Goal: Find specific page/section: Find specific page/section

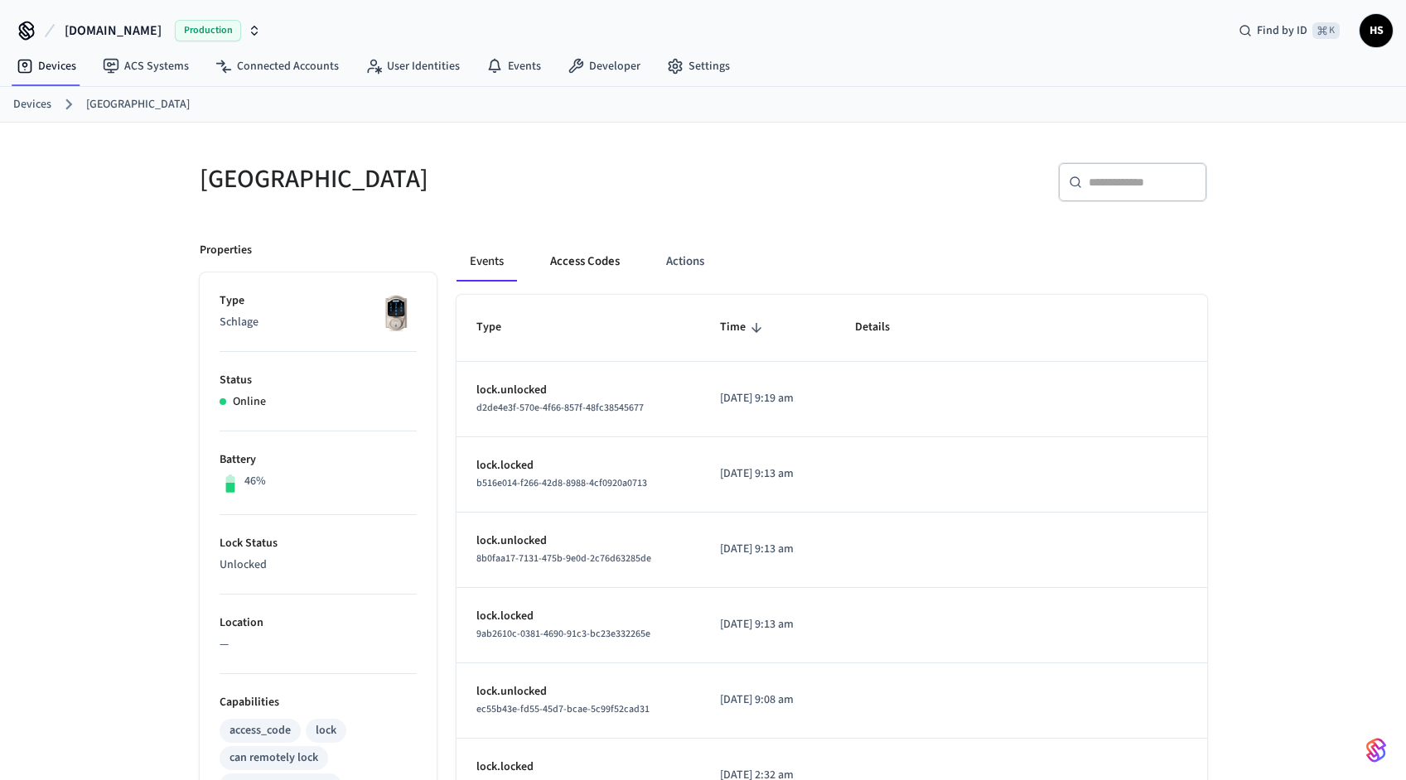
click at [582, 264] on button "Access Codes" at bounding box center [585, 262] width 96 height 40
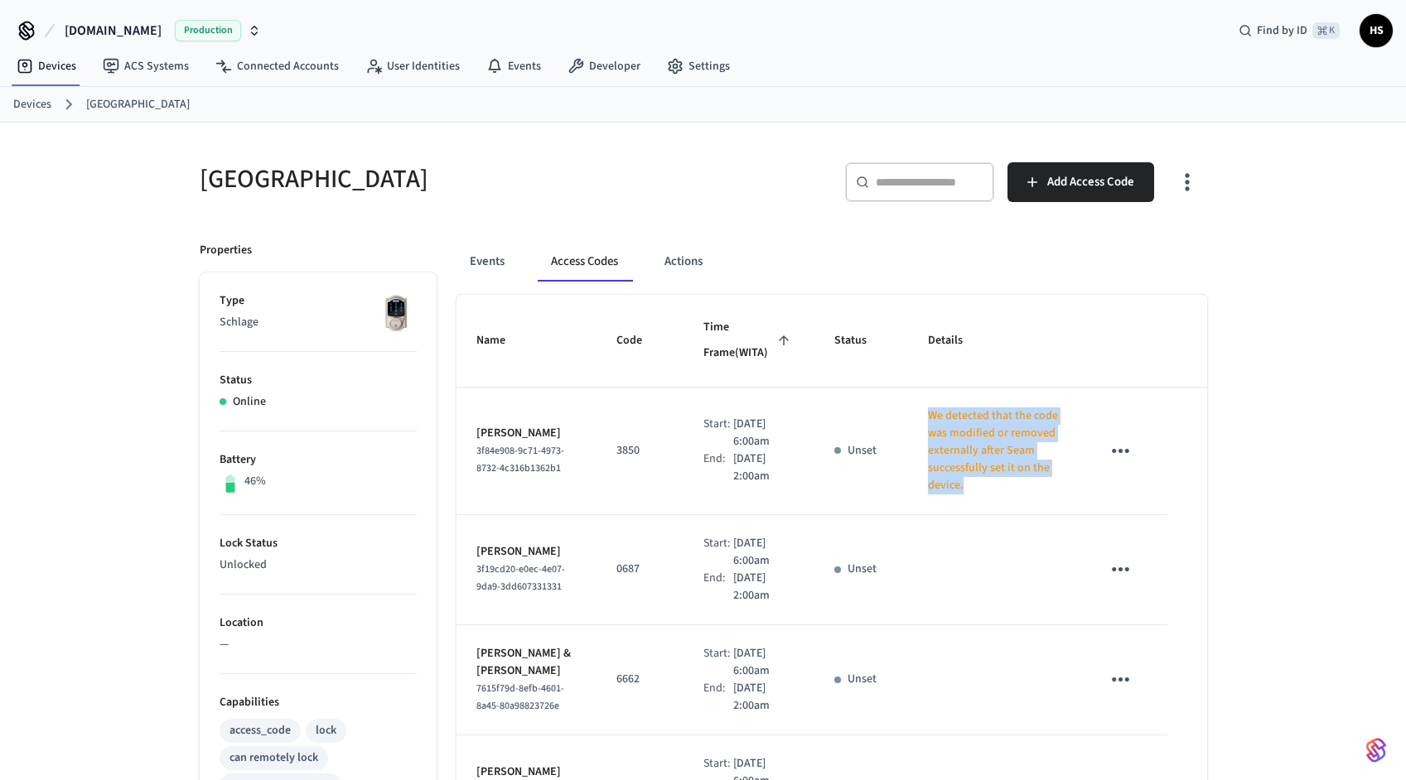
drag, startPoint x: 910, startPoint y: 412, endPoint x: 946, endPoint y: 488, distance: 84.5
click at [946, 488] on p "We detected that the code was modified or removed externally after Seam success…" at bounding box center [994, 451] width 133 height 87
copy p "We detected that the code was modified or removed externally after Seam success…"
click at [685, 266] on button "Actions" at bounding box center [683, 262] width 65 height 40
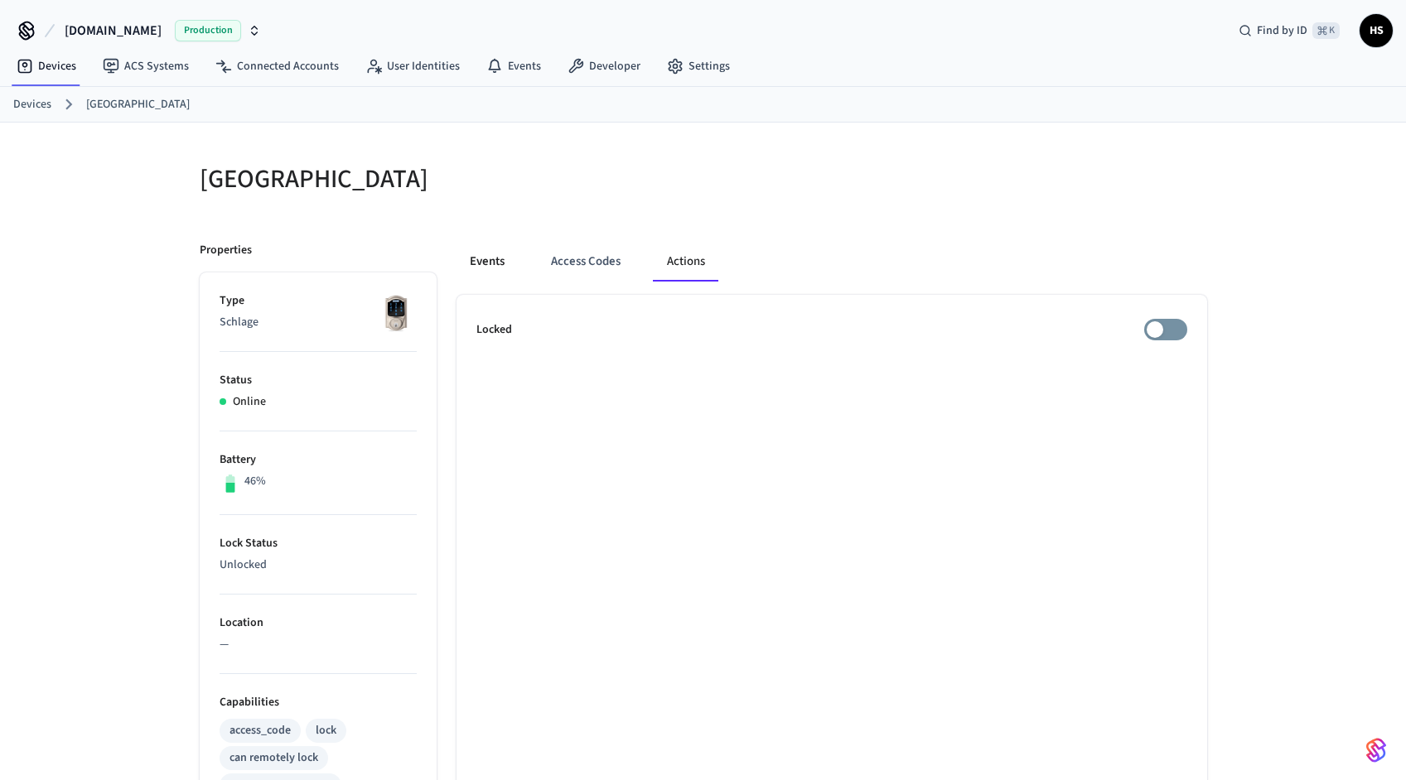
click at [499, 263] on button "Events" at bounding box center [486, 262] width 61 height 40
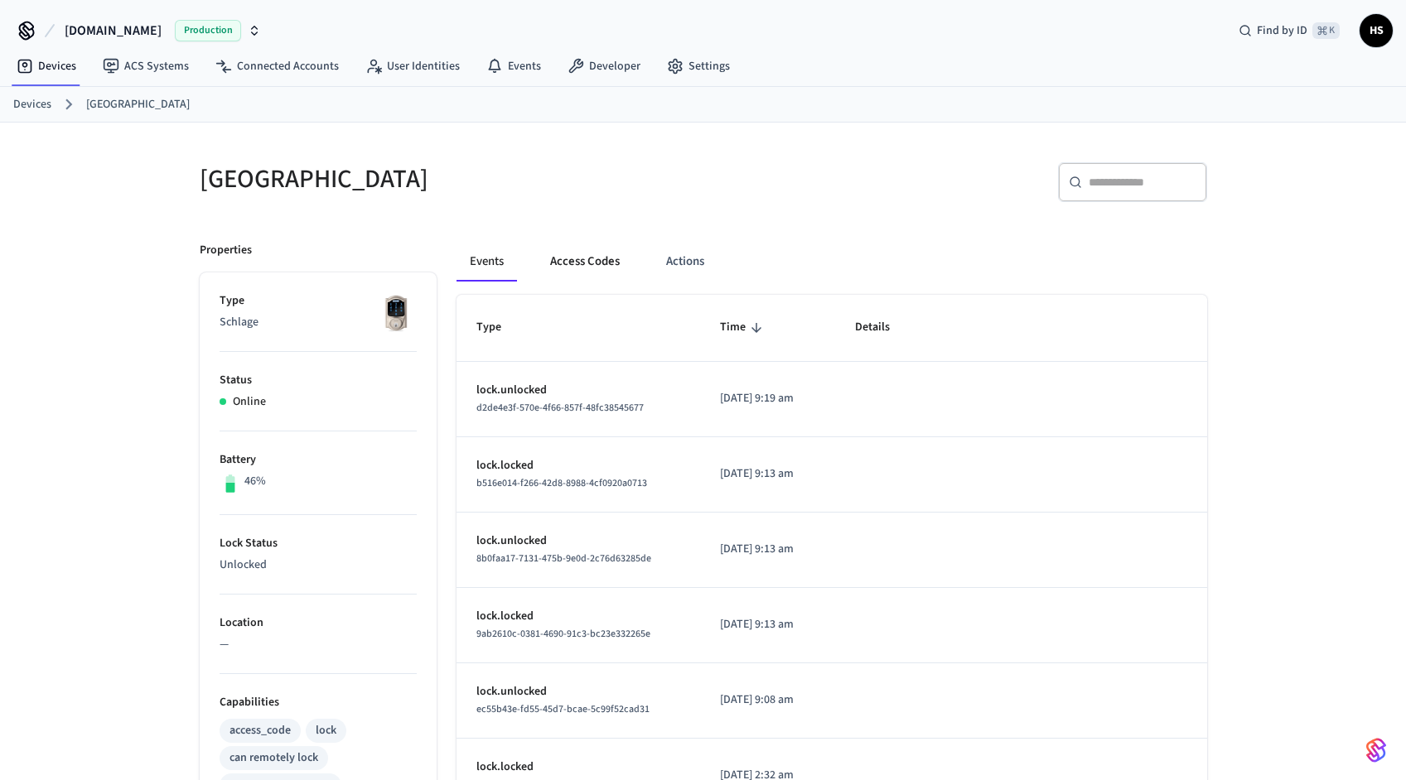
click at [586, 256] on button "Access Codes" at bounding box center [585, 262] width 96 height 40
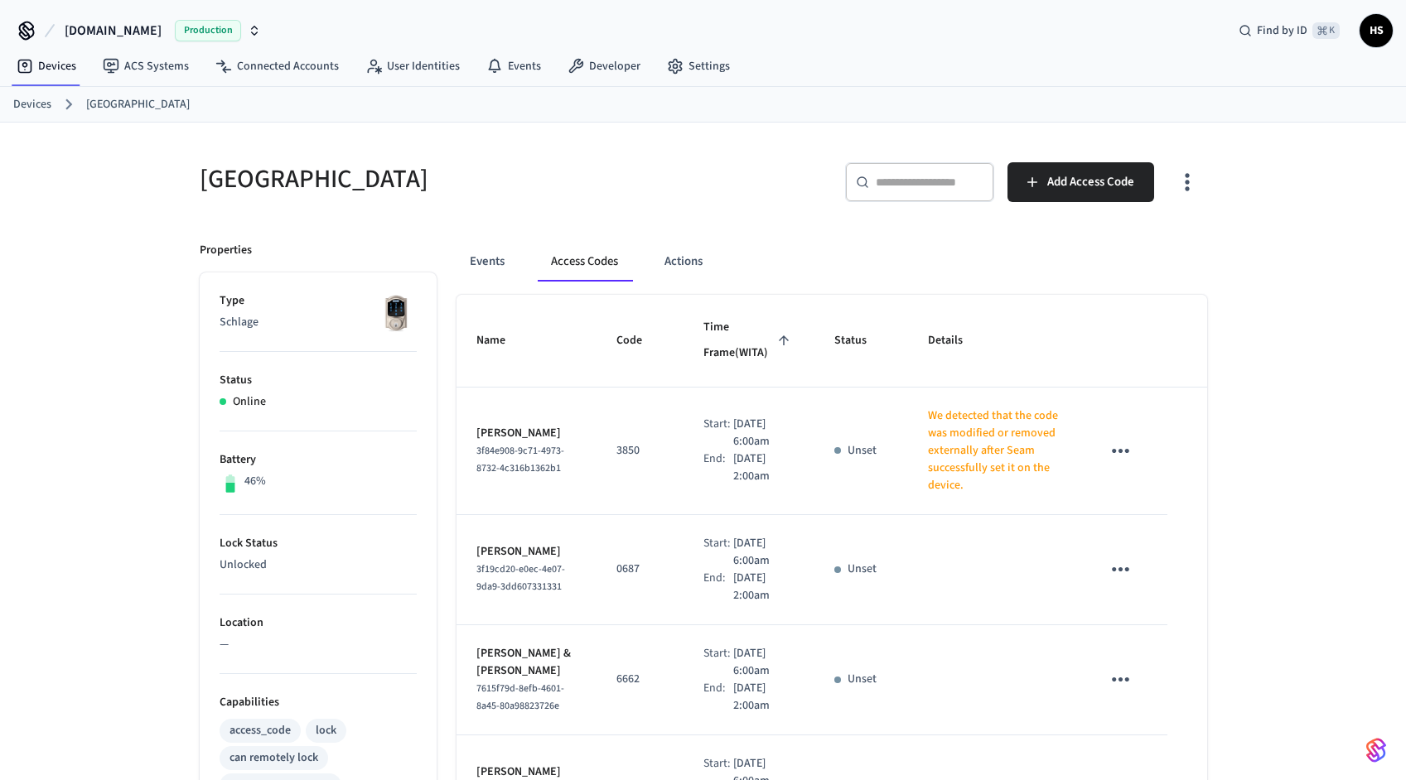
click at [1190, 178] on icon "button" at bounding box center [1187, 182] width 26 height 26
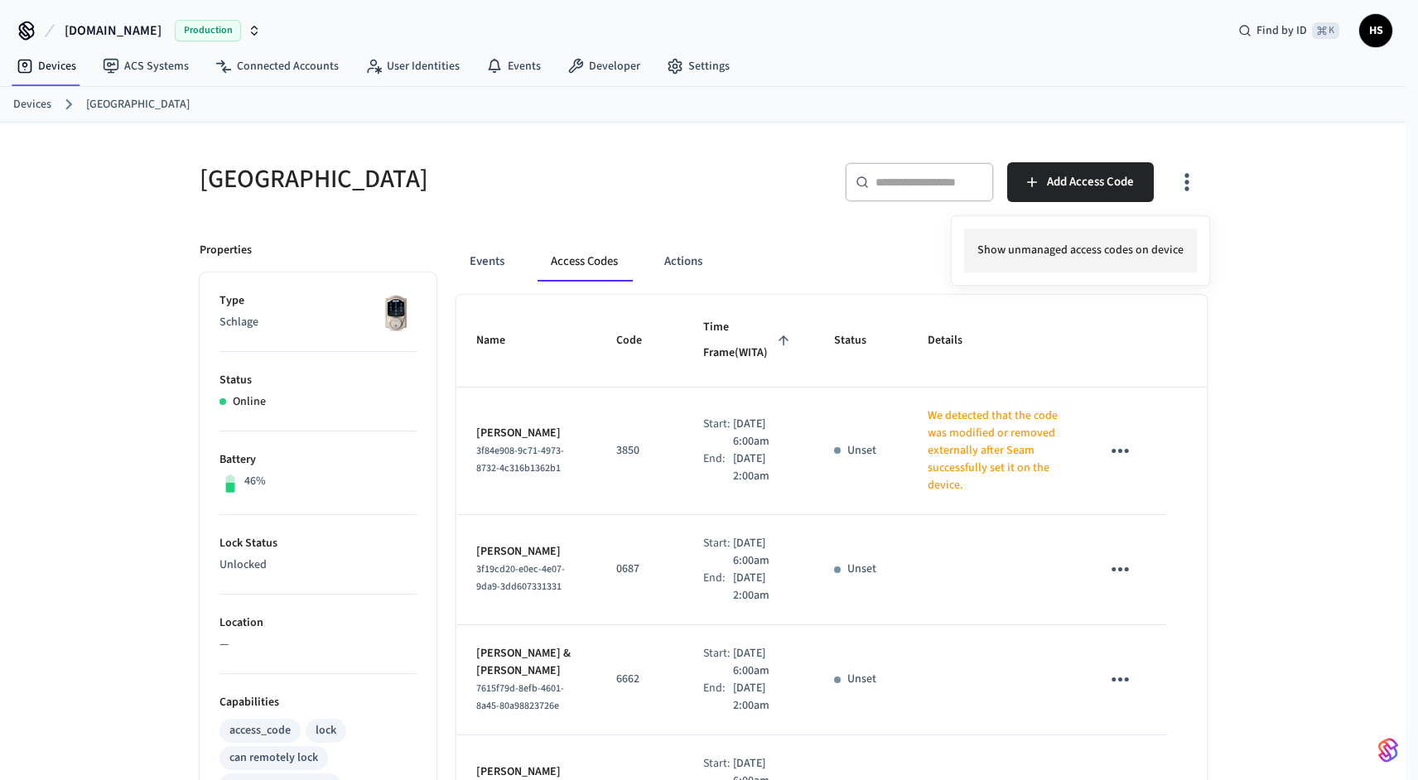
click at [1132, 253] on li "Show unmanaged access codes on device" at bounding box center [1080, 251] width 233 height 44
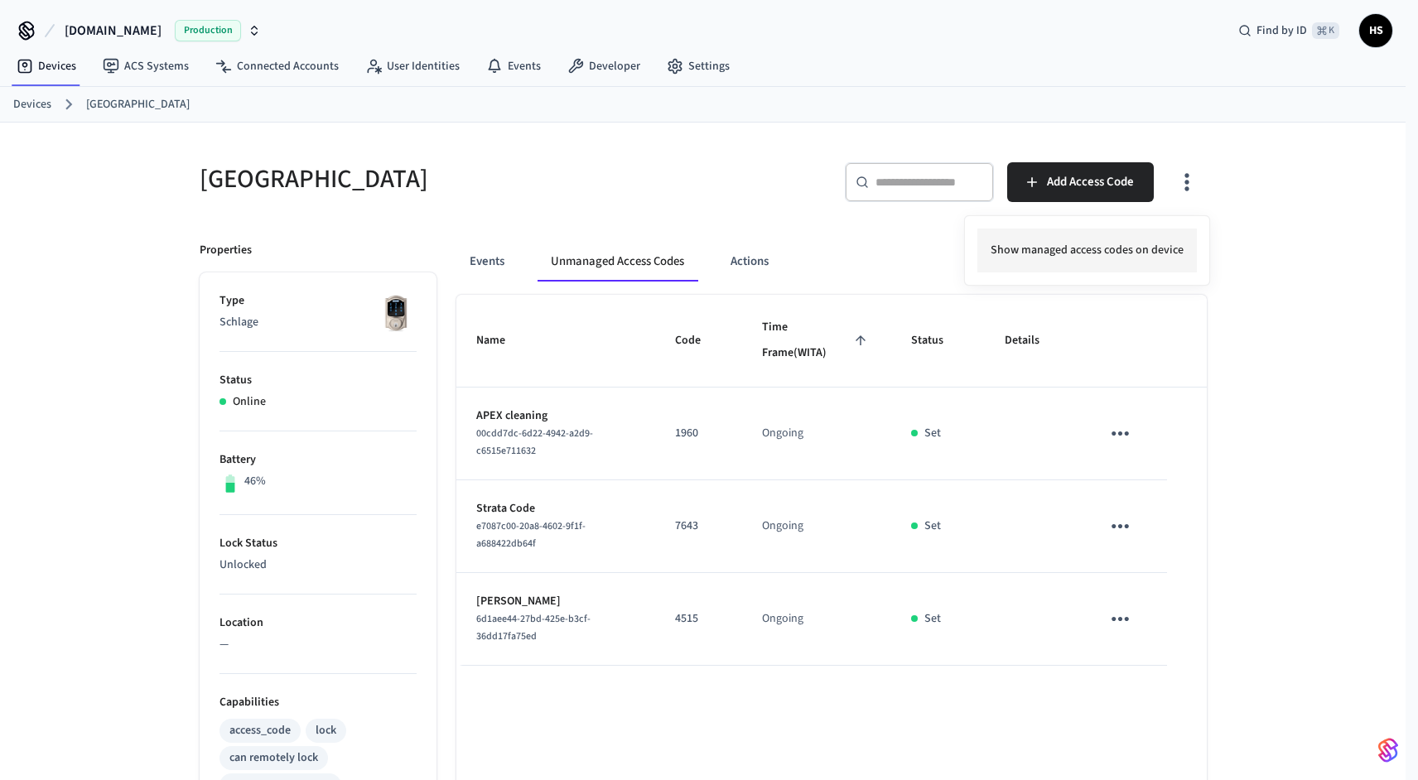
click at [1135, 256] on li "Show managed access codes on device" at bounding box center [1088, 251] width 220 height 44
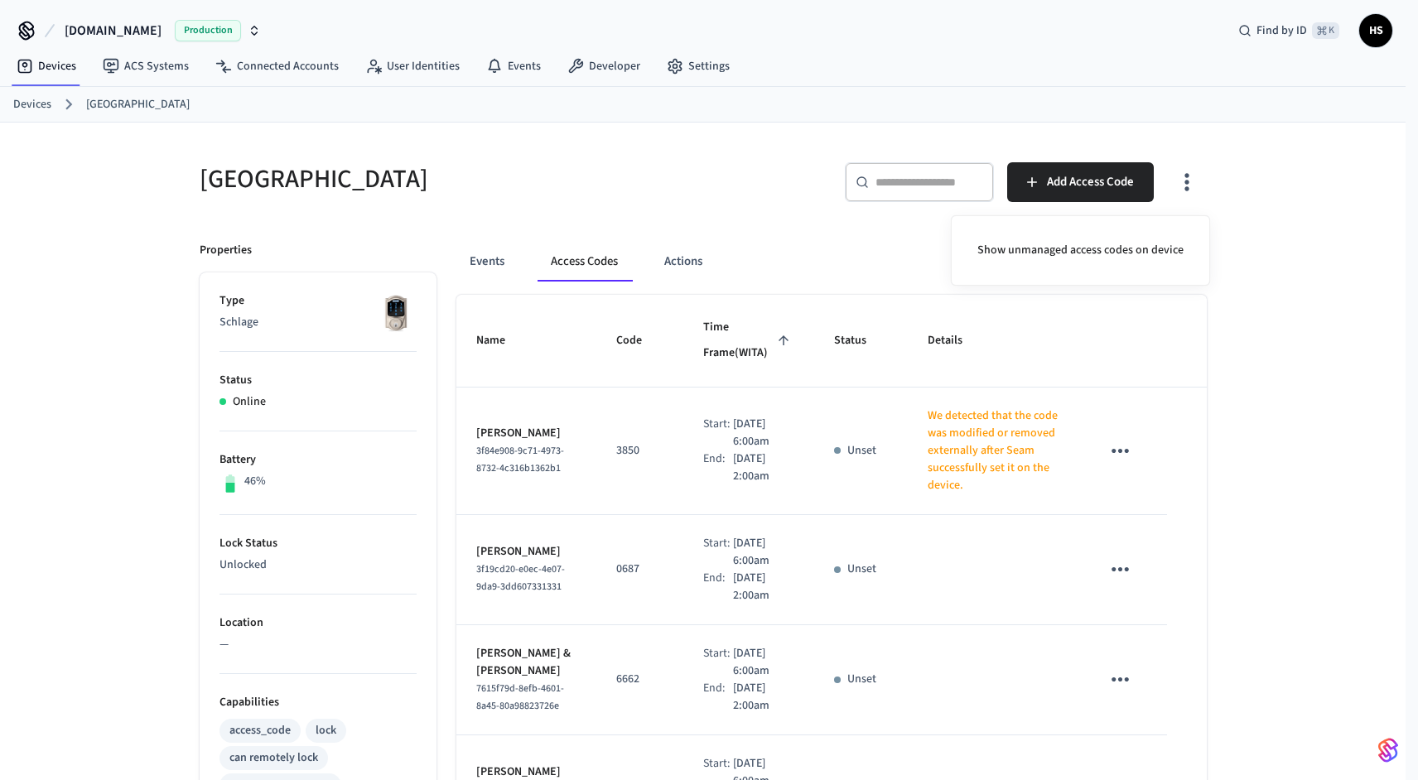
click at [543, 166] on div at bounding box center [709, 390] width 1418 height 780
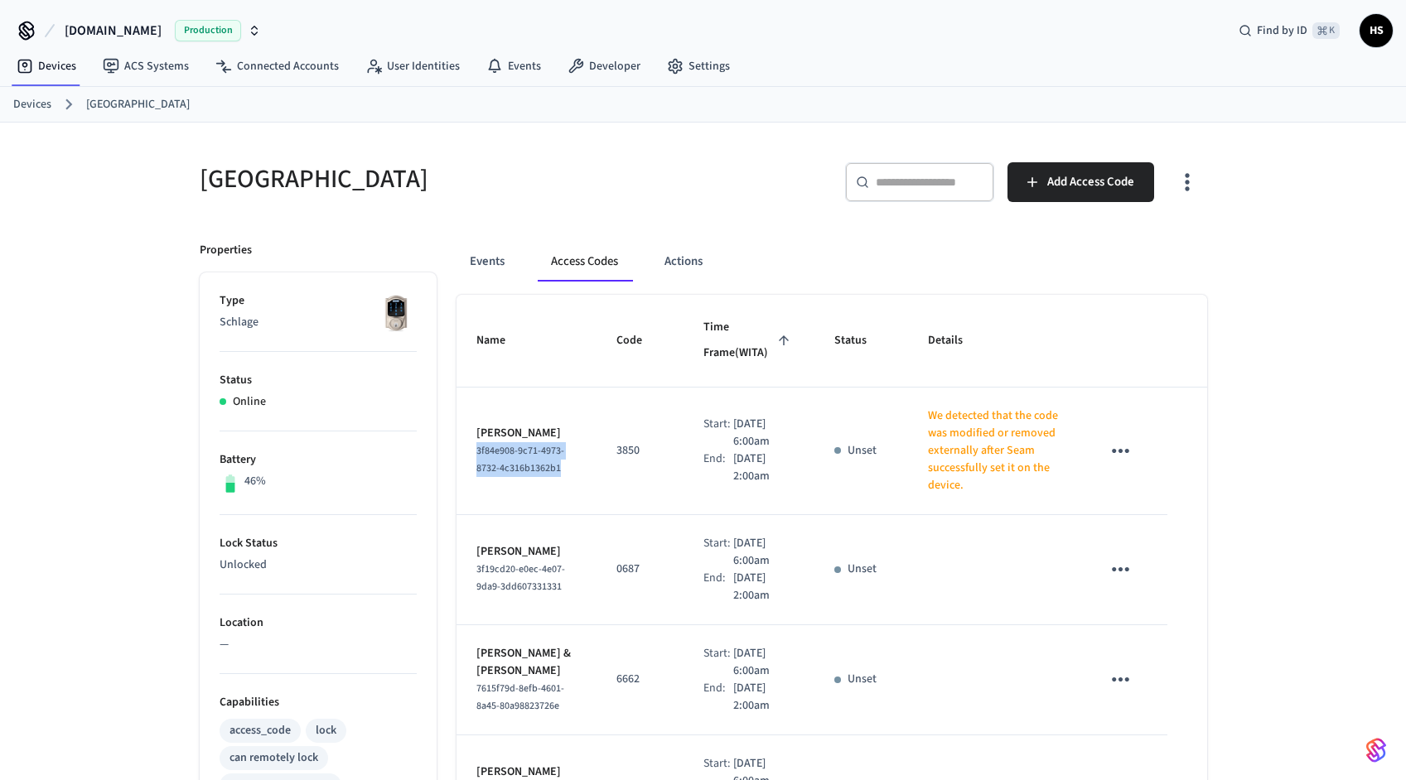
drag, startPoint x: 540, startPoint y: 481, endPoint x: 476, endPoint y: 443, distance: 74.6
click at [476, 443] on div "3f84e908-9c71-4973-8732-4c316b1362b1" at bounding box center [526, 459] width 101 height 35
copy span "3f84e908-9c71-4973-8732-4c316b1362b1"
click at [476, 269] on button "Events" at bounding box center [486, 262] width 61 height 40
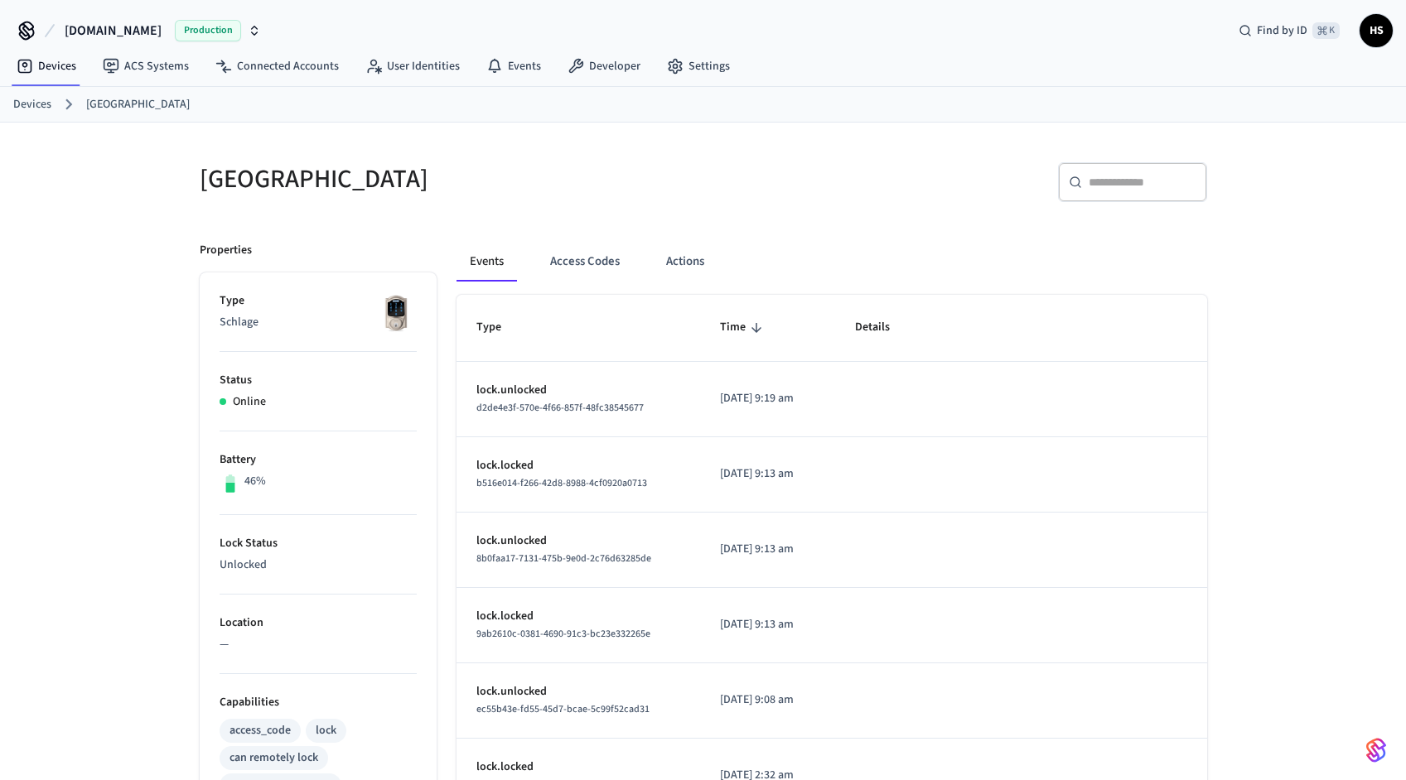
click at [1121, 157] on div "​ ​" at bounding box center [950, 178] width 514 height 73
click at [1120, 172] on div "​ ​" at bounding box center [1132, 182] width 149 height 40
paste input "**********"
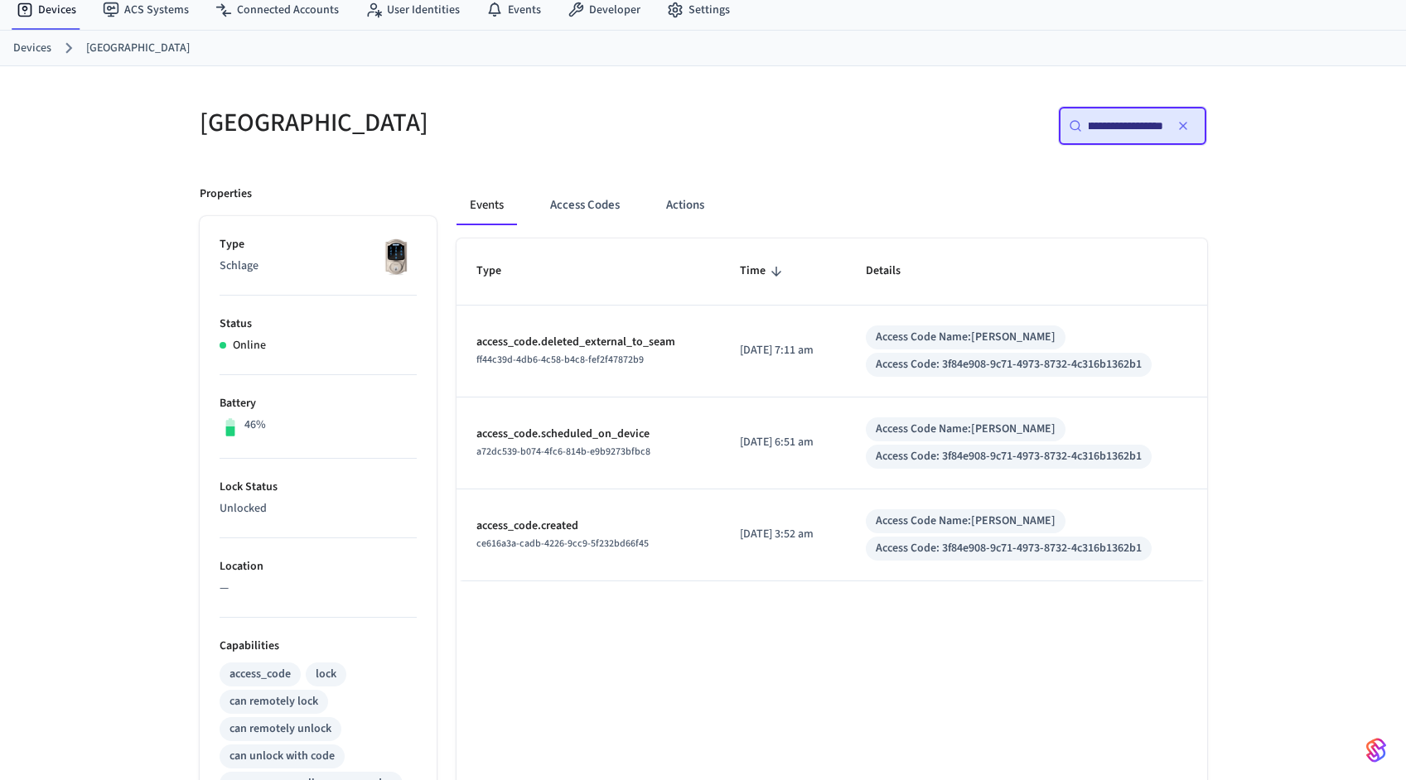
scroll to position [60, 0]
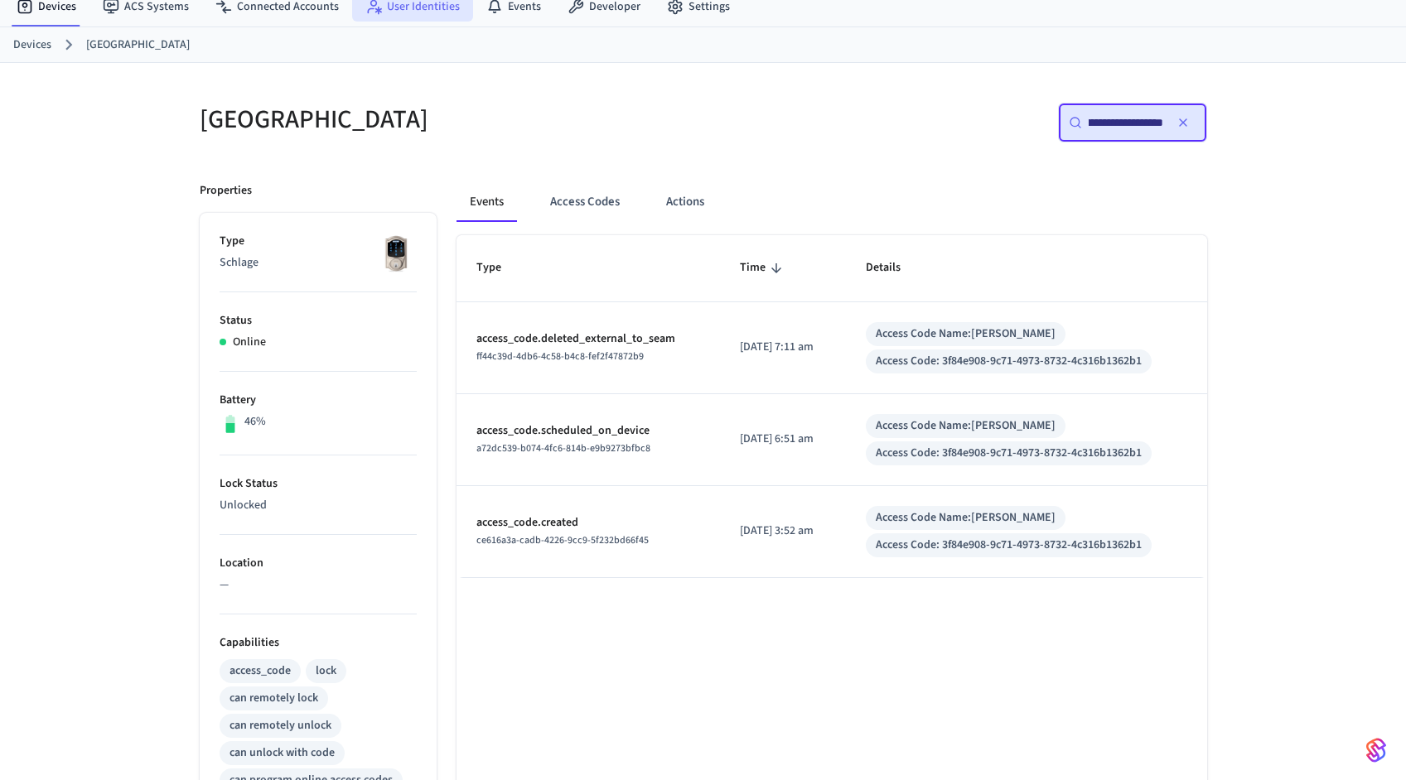
type input "**********"
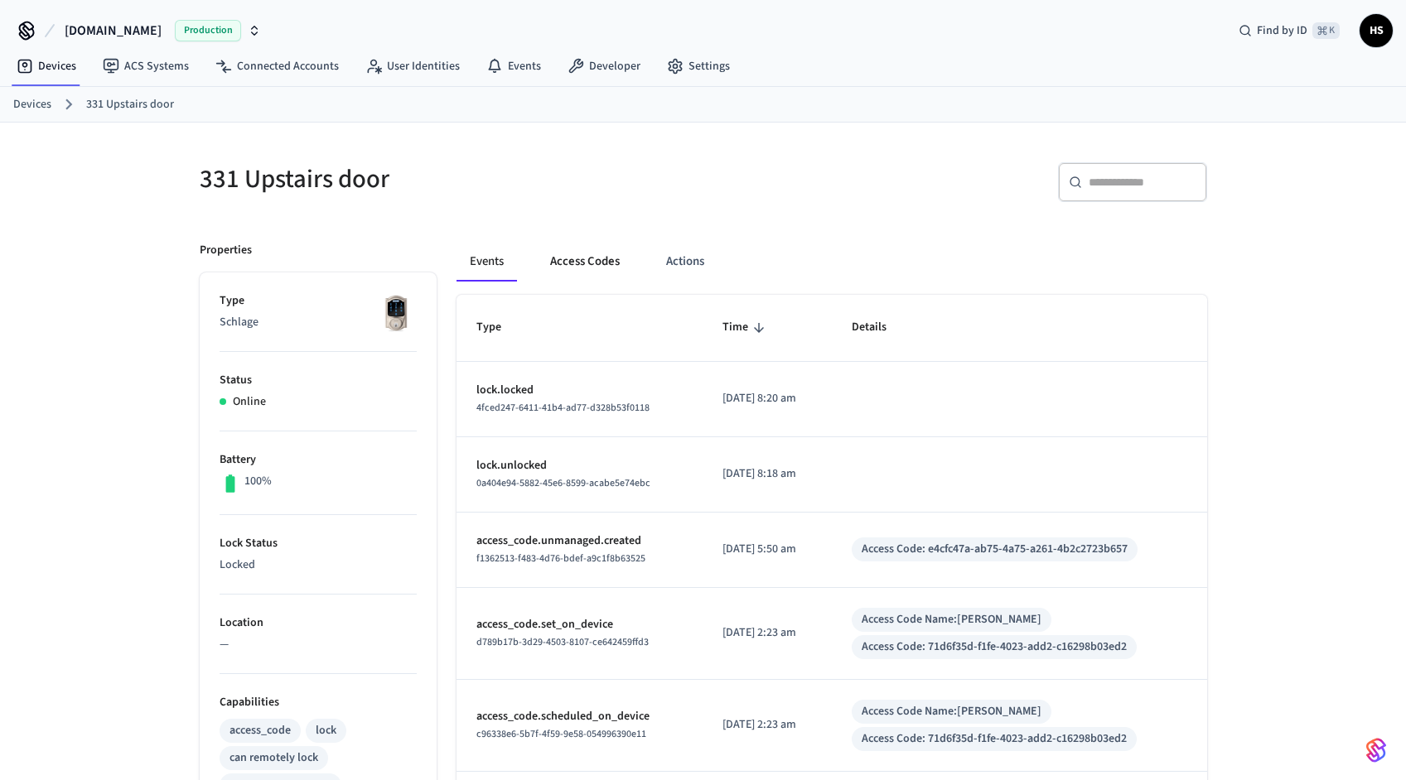
click at [577, 258] on button "Access Codes" at bounding box center [585, 262] width 96 height 40
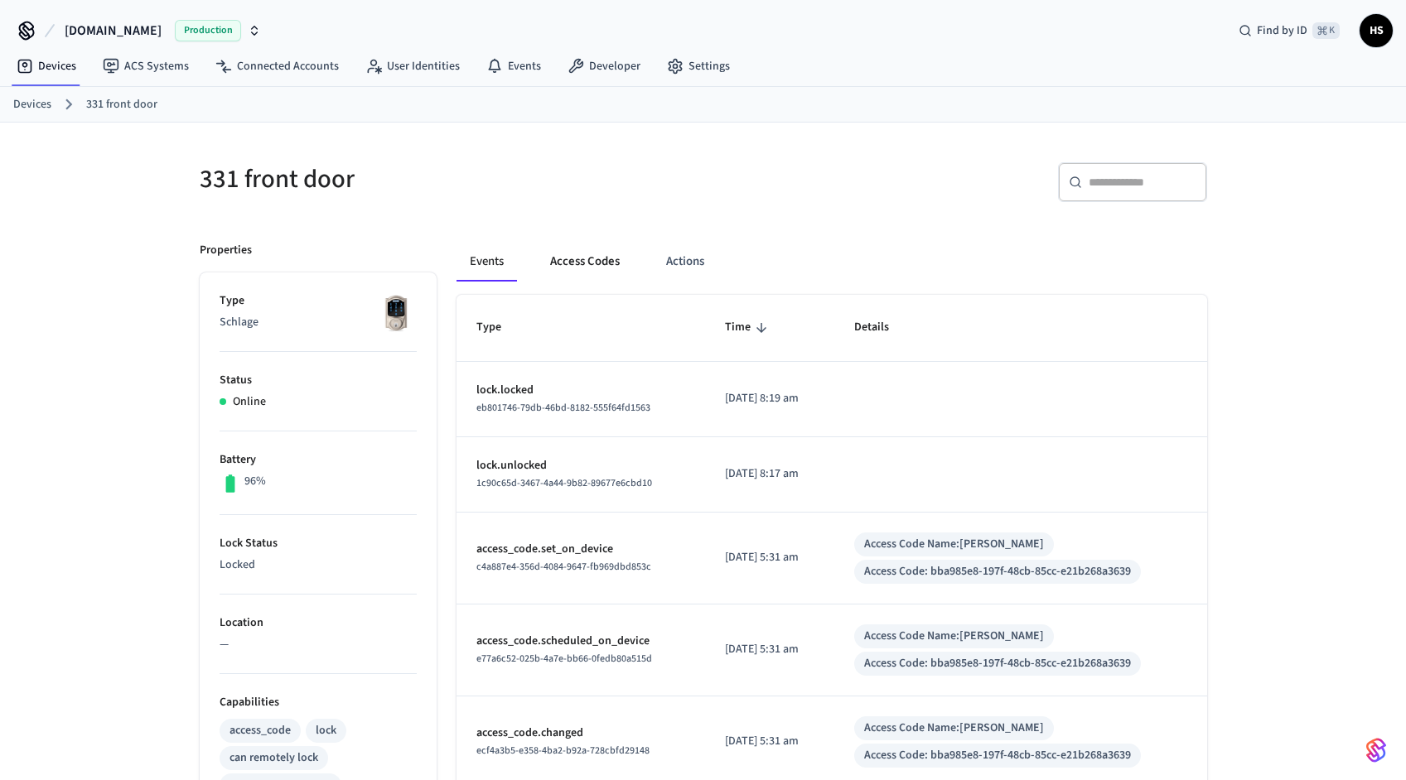
click at [585, 265] on button "Access Codes" at bounding box center [585, 262] width 96 height 40
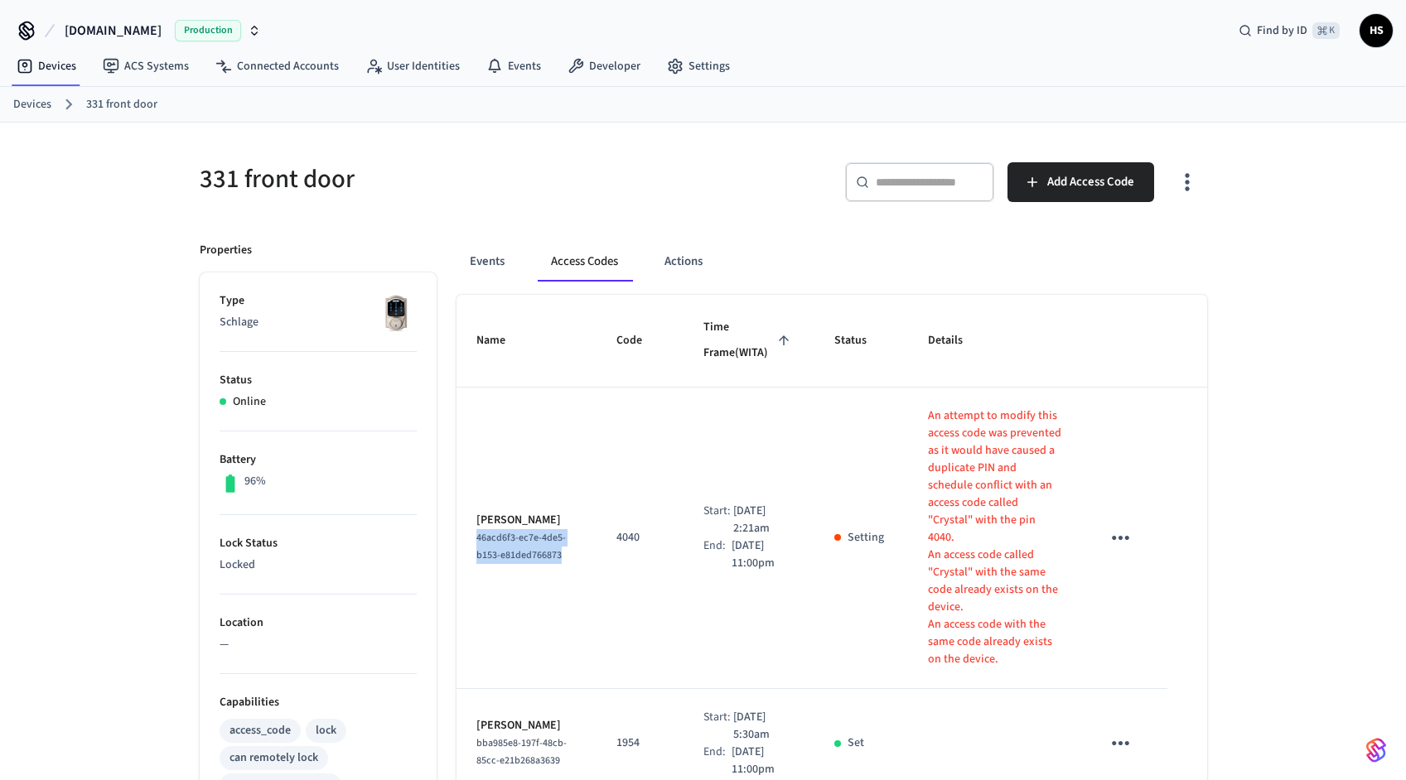
drag, startPoint x: 538, startPoint y: 546, endPoint x: 472, endPoint y: 517, distance: 72.3
click at [472, 517] on td "Crystal Hyde 46acd6f3-ec7e-4de5-b153-e81ded766873" at bounding box center [526, 539] width 140 height 302
copy span "46acd6f3-ec7e-4de5-b153-e81ded766873"
click at [495, 257] on button "Events" at bounding box center [486, 262] width 61 height 40
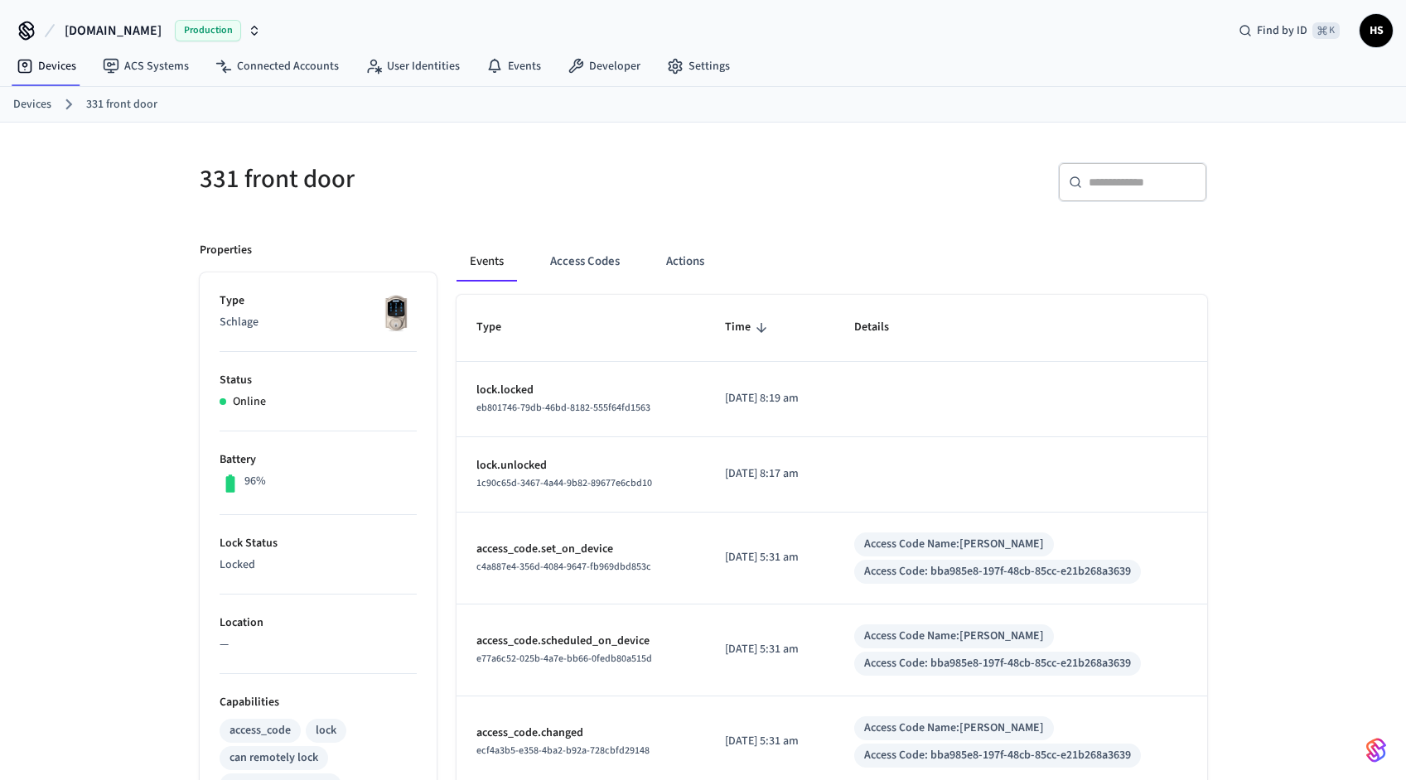
click at [1127, 174] on input "text" at bounding box center [1143, 182] width 108 height 17
paste input "**********"
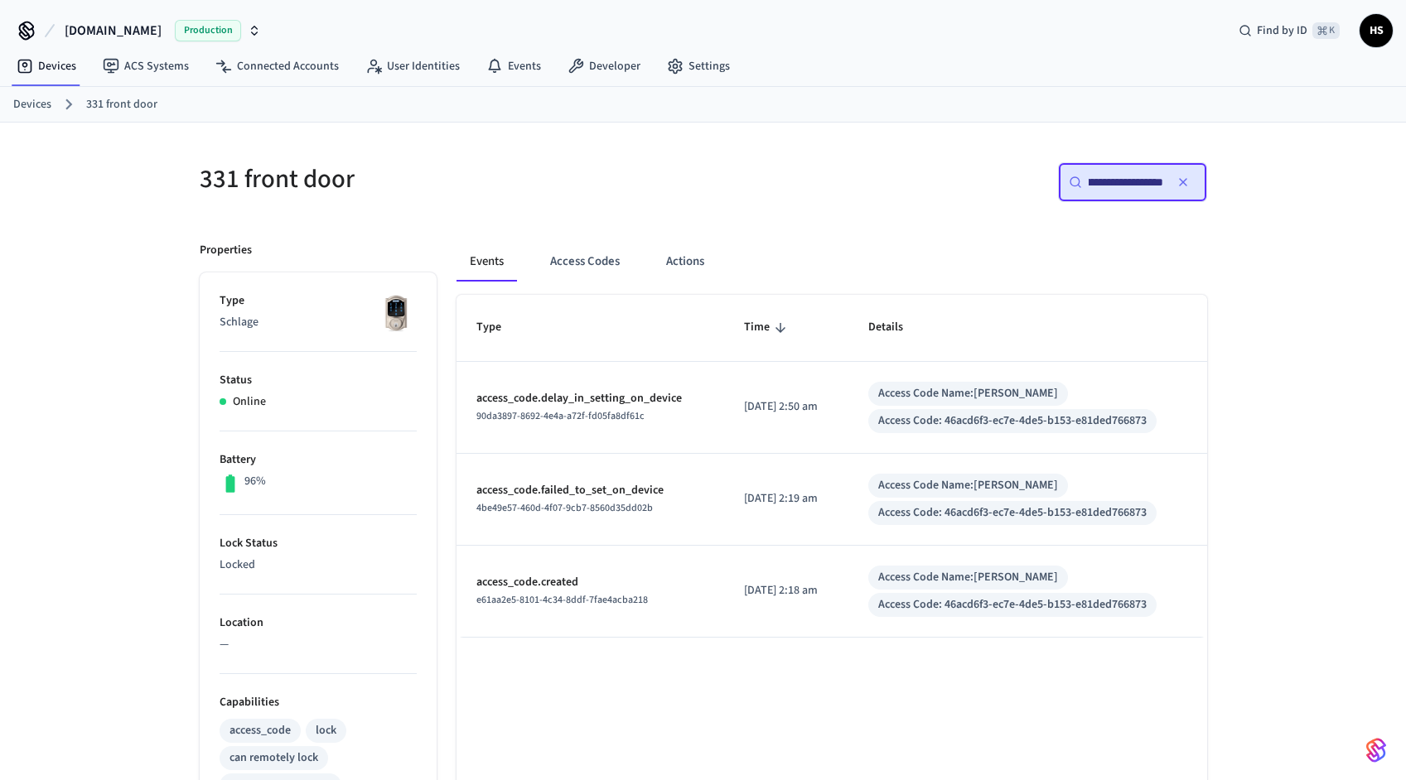
type input "**********"
click at [596, 260] on button "Access Codes" at bounding box center [585, 262] width 96 height 40
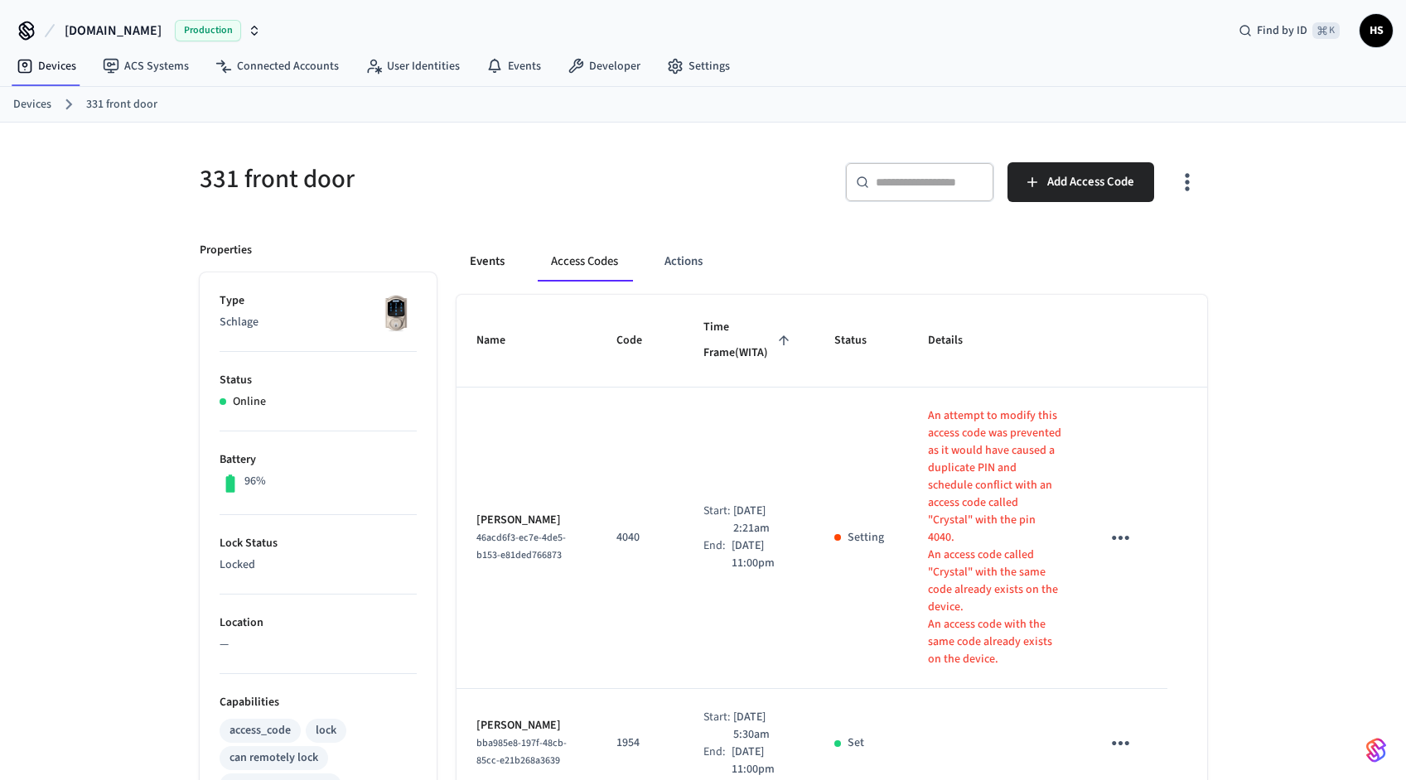
click at [492, 257] on button "Events" at bounding box center [486, 262] width 61 height 40
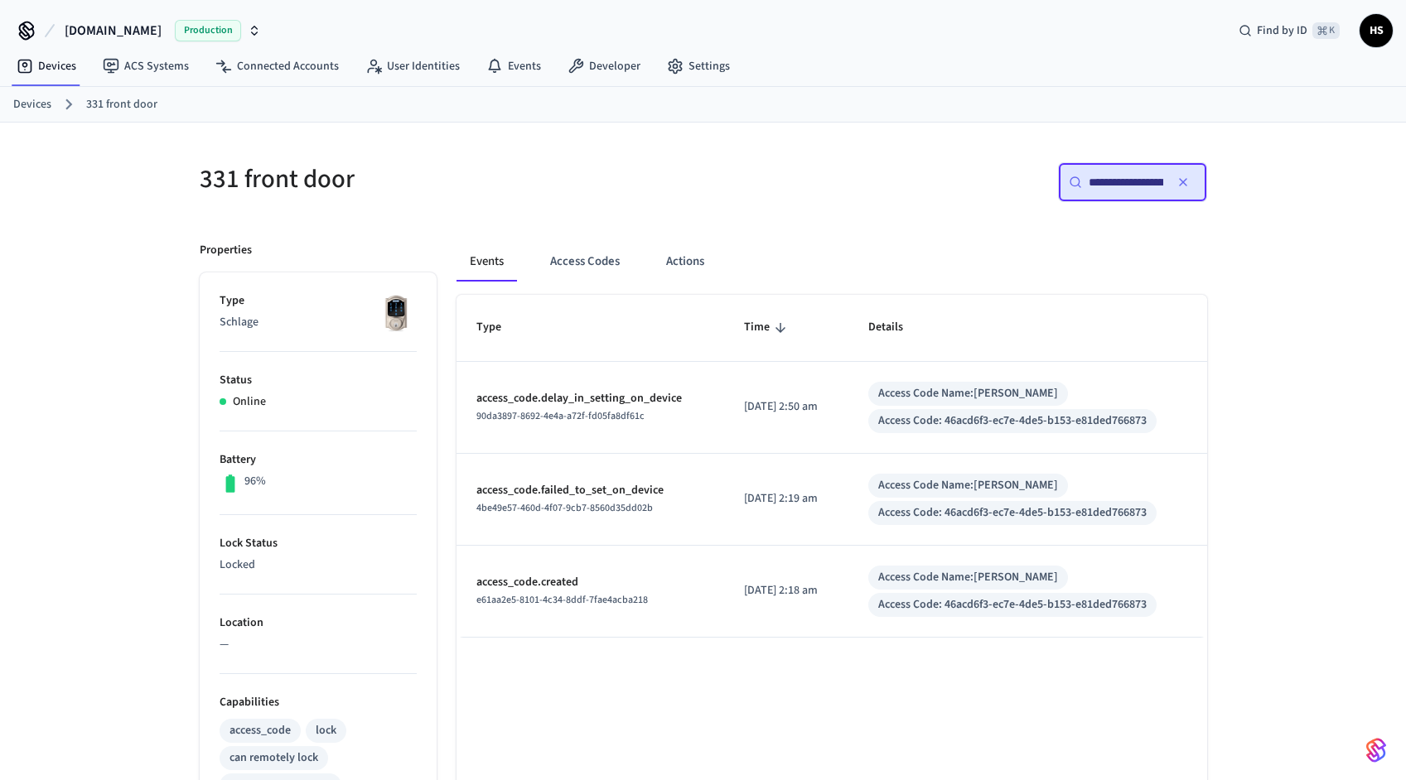
click at [1186, 181] on icon "button" at bounding box center [1182, 182] width 13 height 13
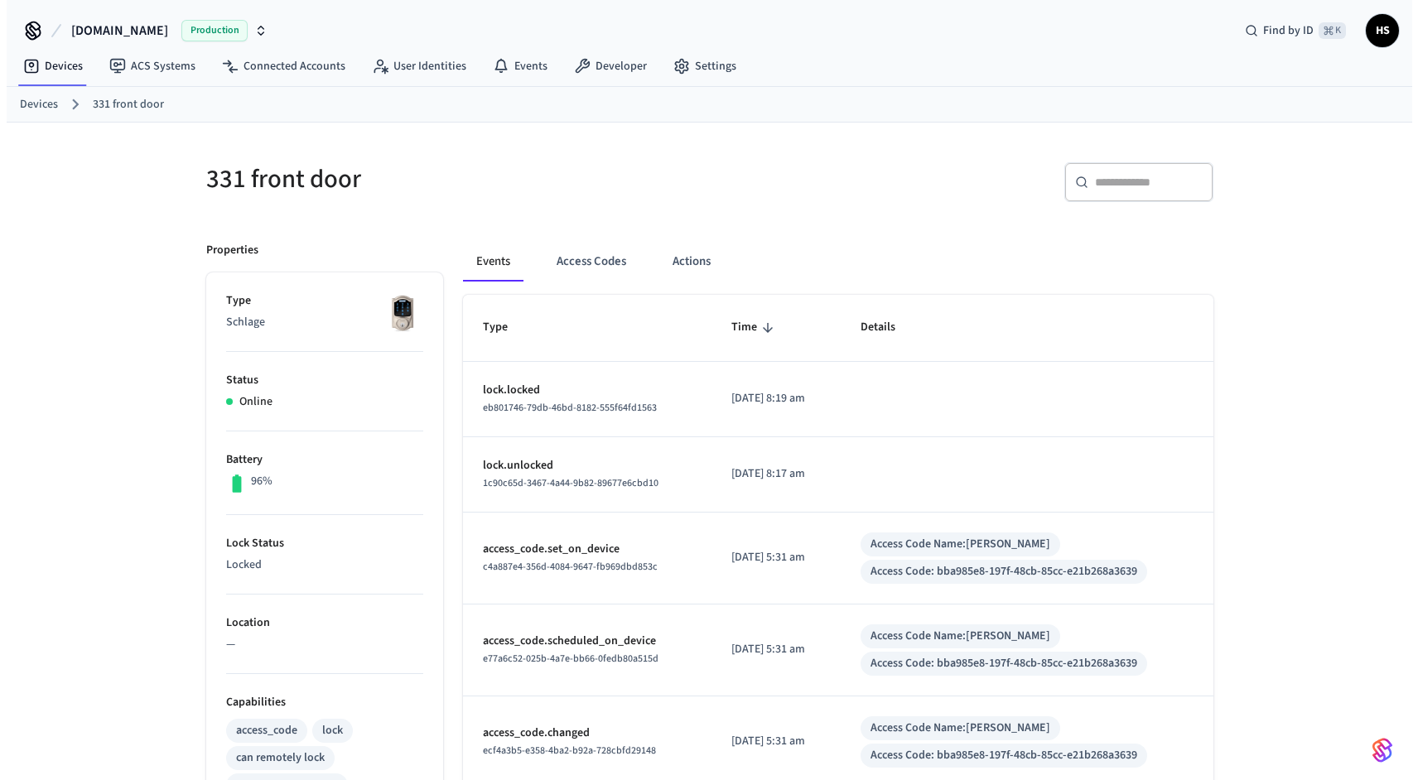
scroll to position [499, 0]
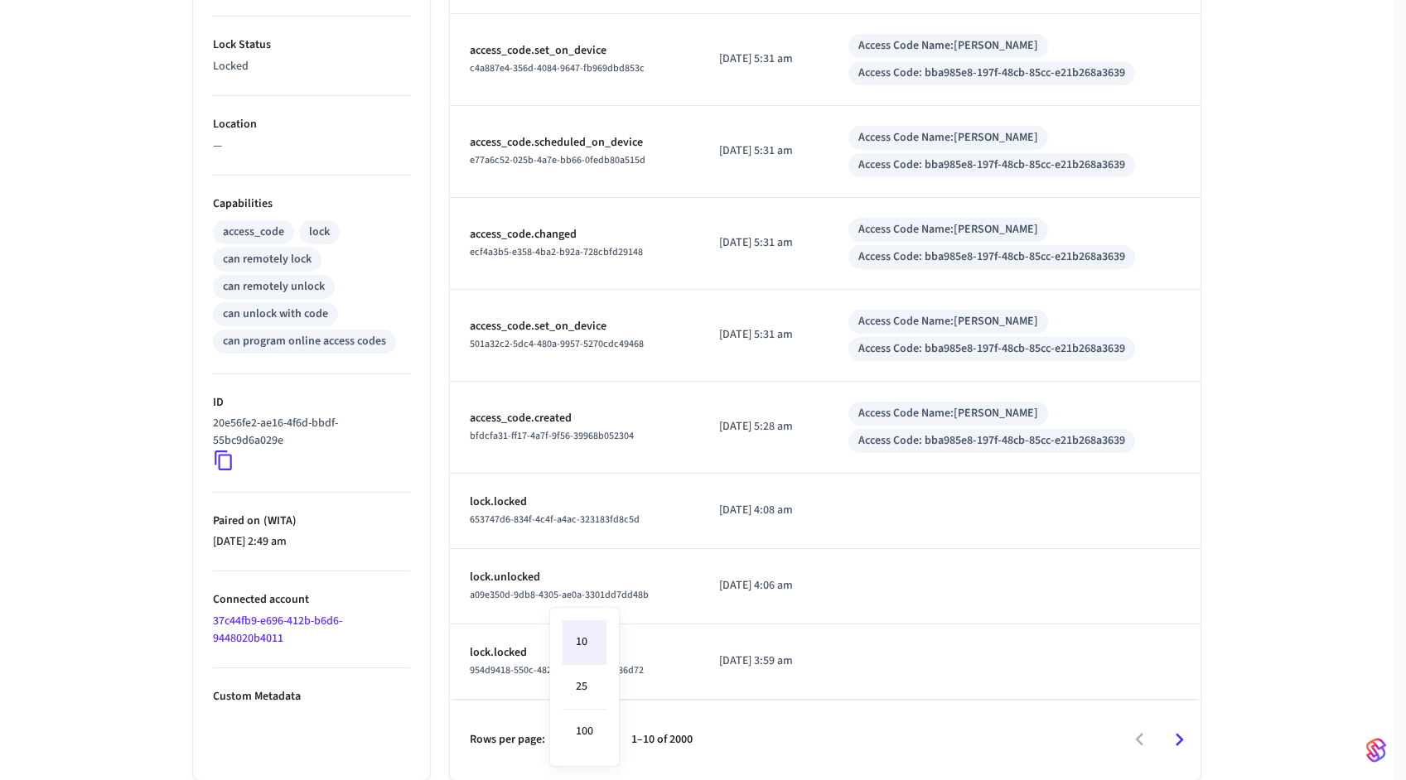
click at [593, 741] on body "Hospitable.com Production Find by ID ⌘ K HS Devices ACS Systems Connected Accou…" at bounding box center [703, 140] width 1406 height 1279
click at [601, 722] on li "100" at bounding box center [585, 732] width 44 height 44
type input "***"
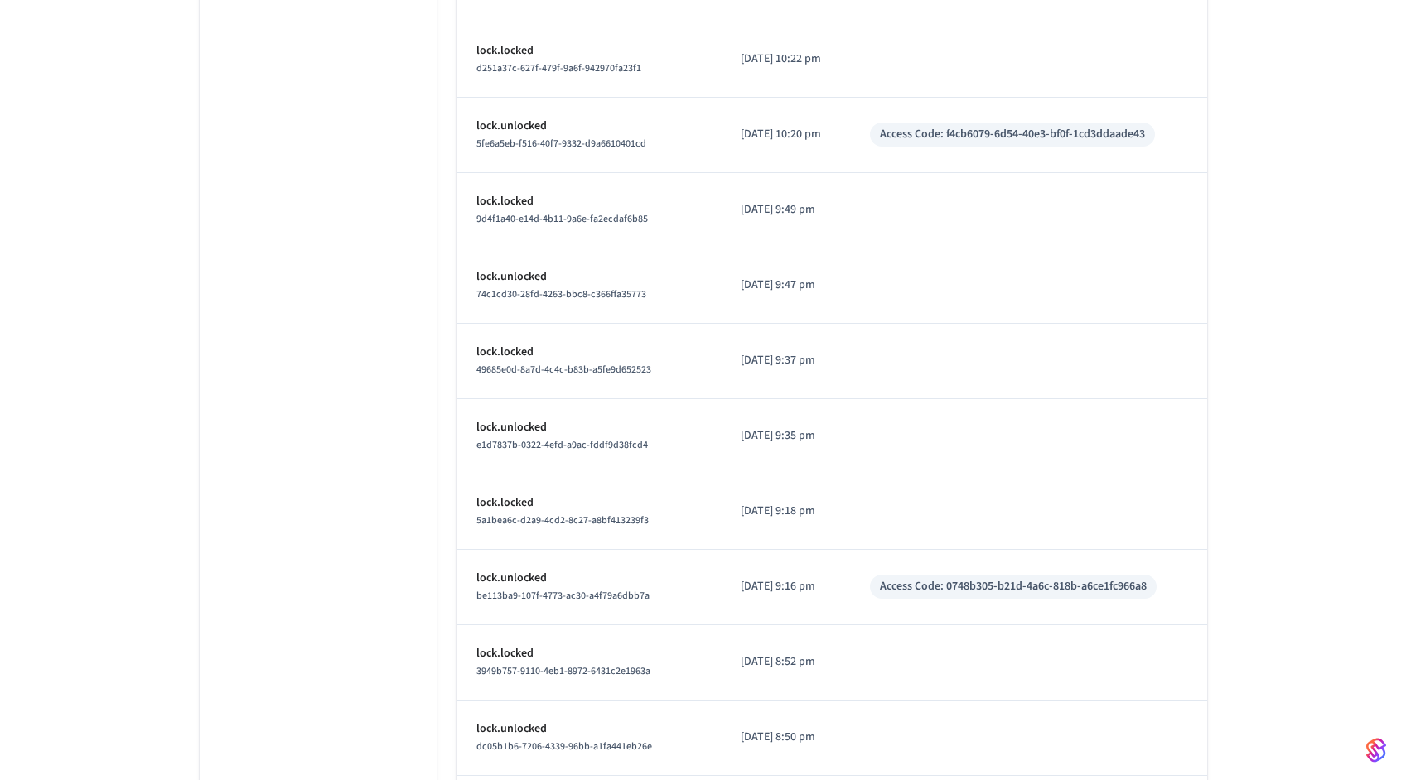
scroll to position [7367, 0]
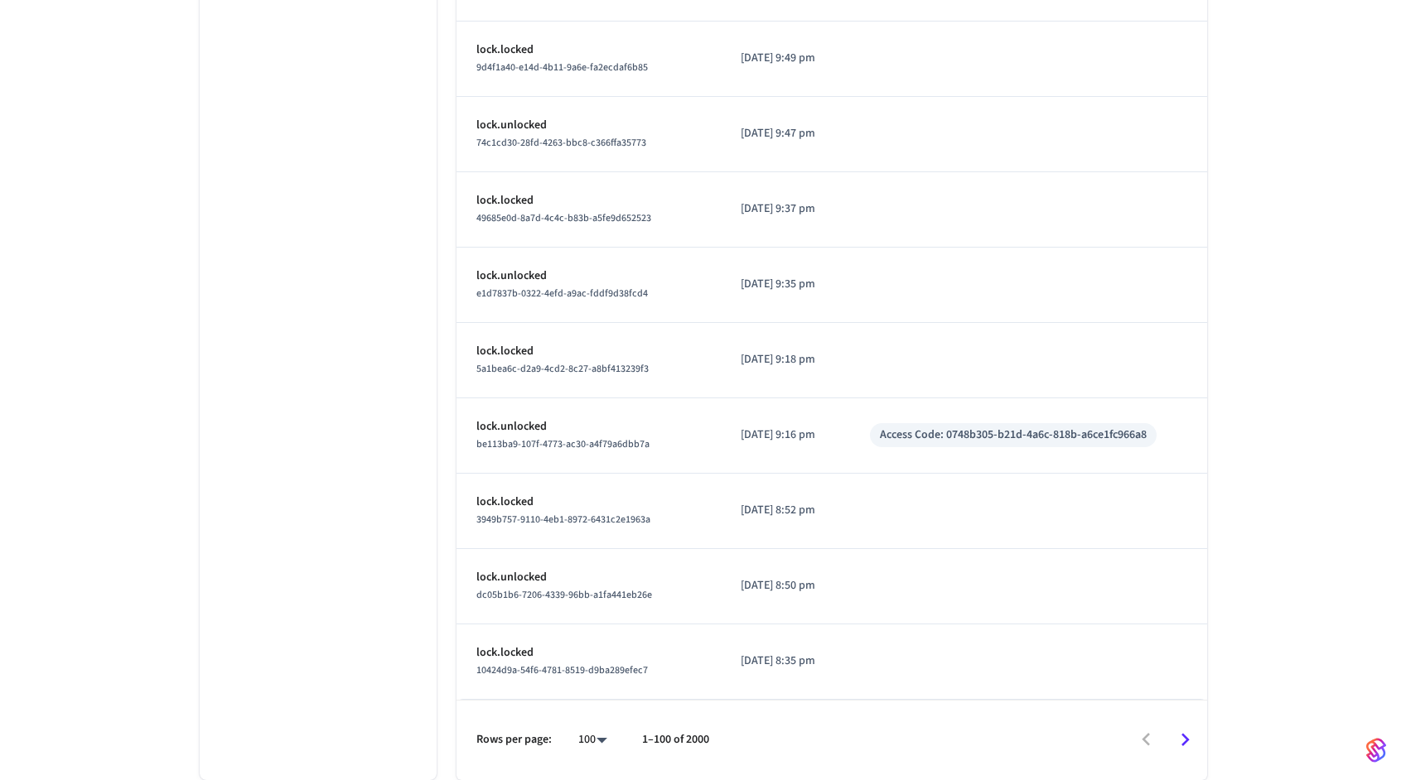
click at [1183, 738] on icon "Go to next page" at bounding box center [1185, 740] width 26 height 26
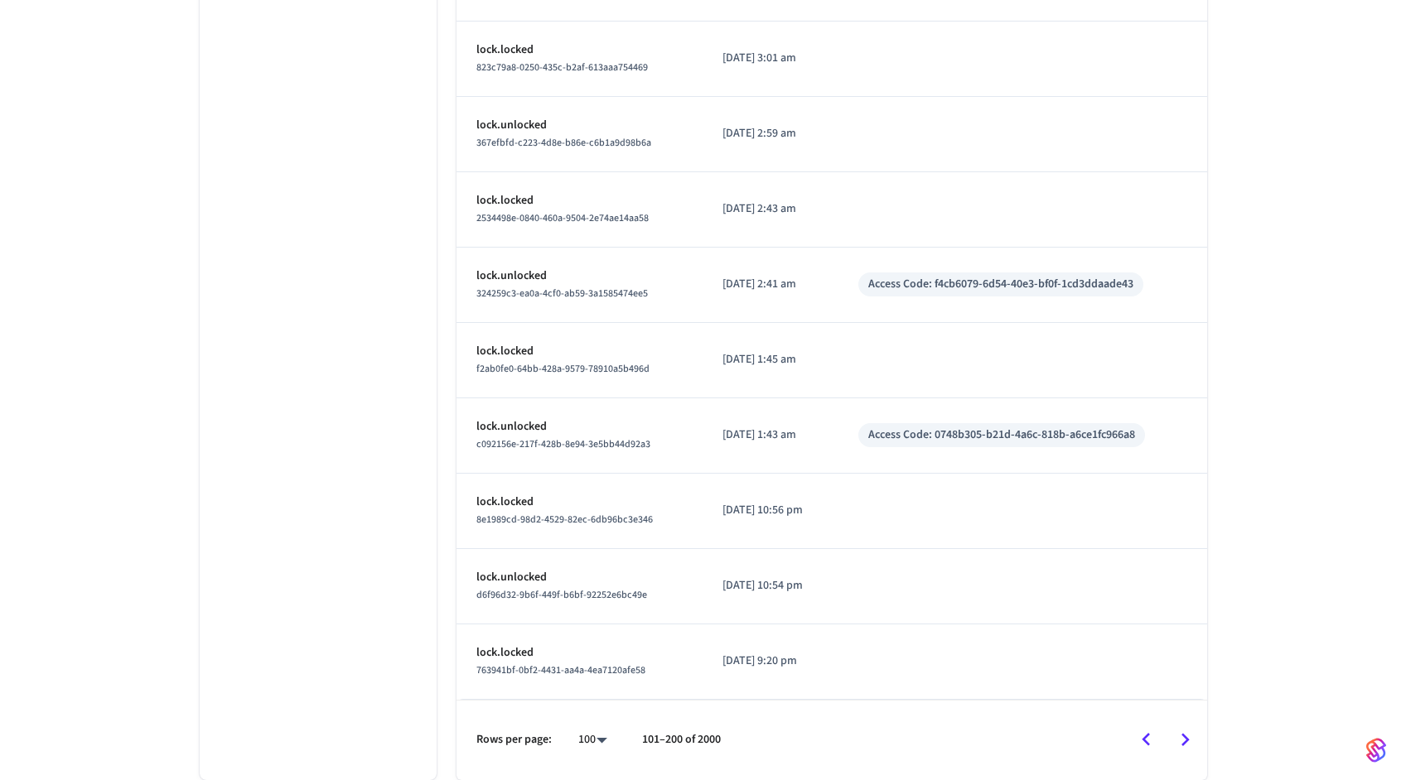
scroll to position [7201, 0]
click at [1184, 738] on icon "Go to next page" at bounding box center [1185, 740] width 26 height 26
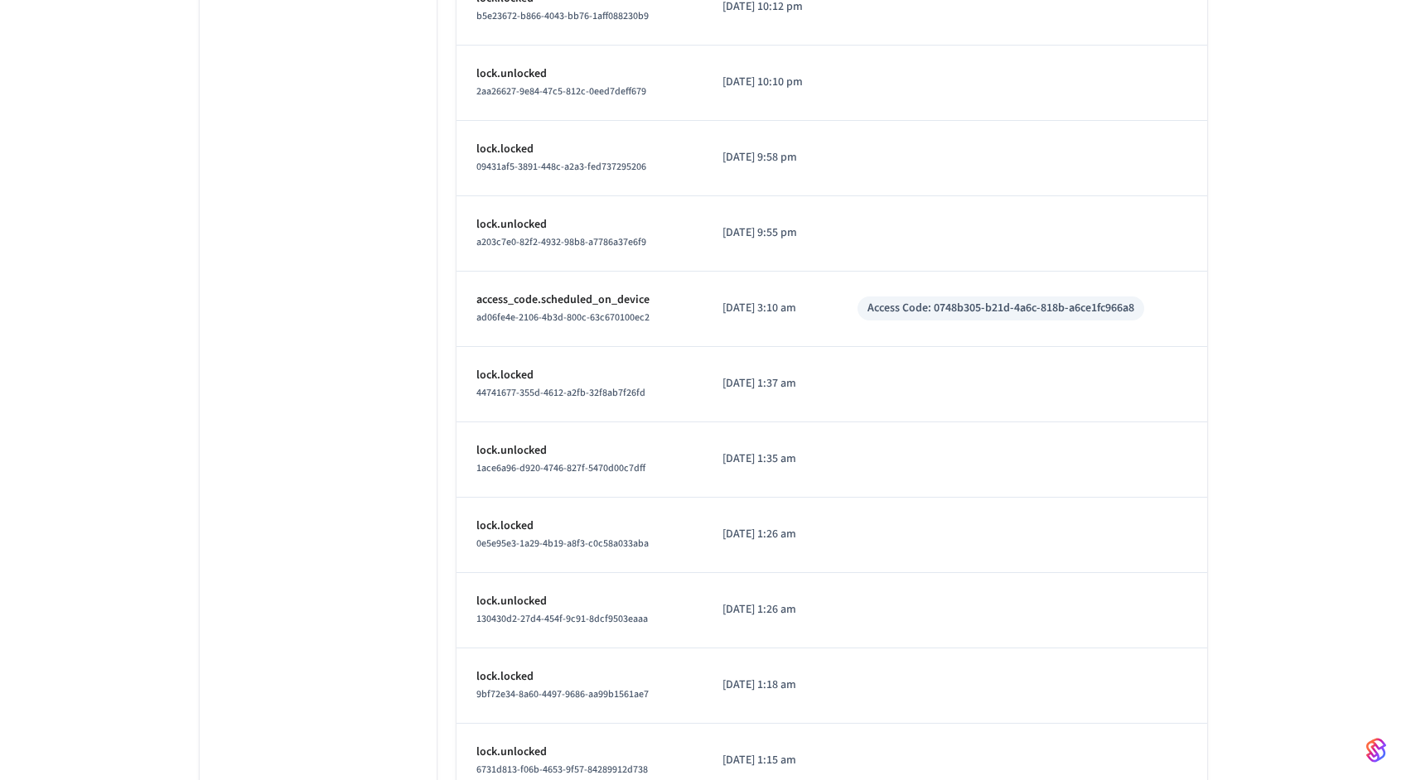
scroll to position [5655, 0]
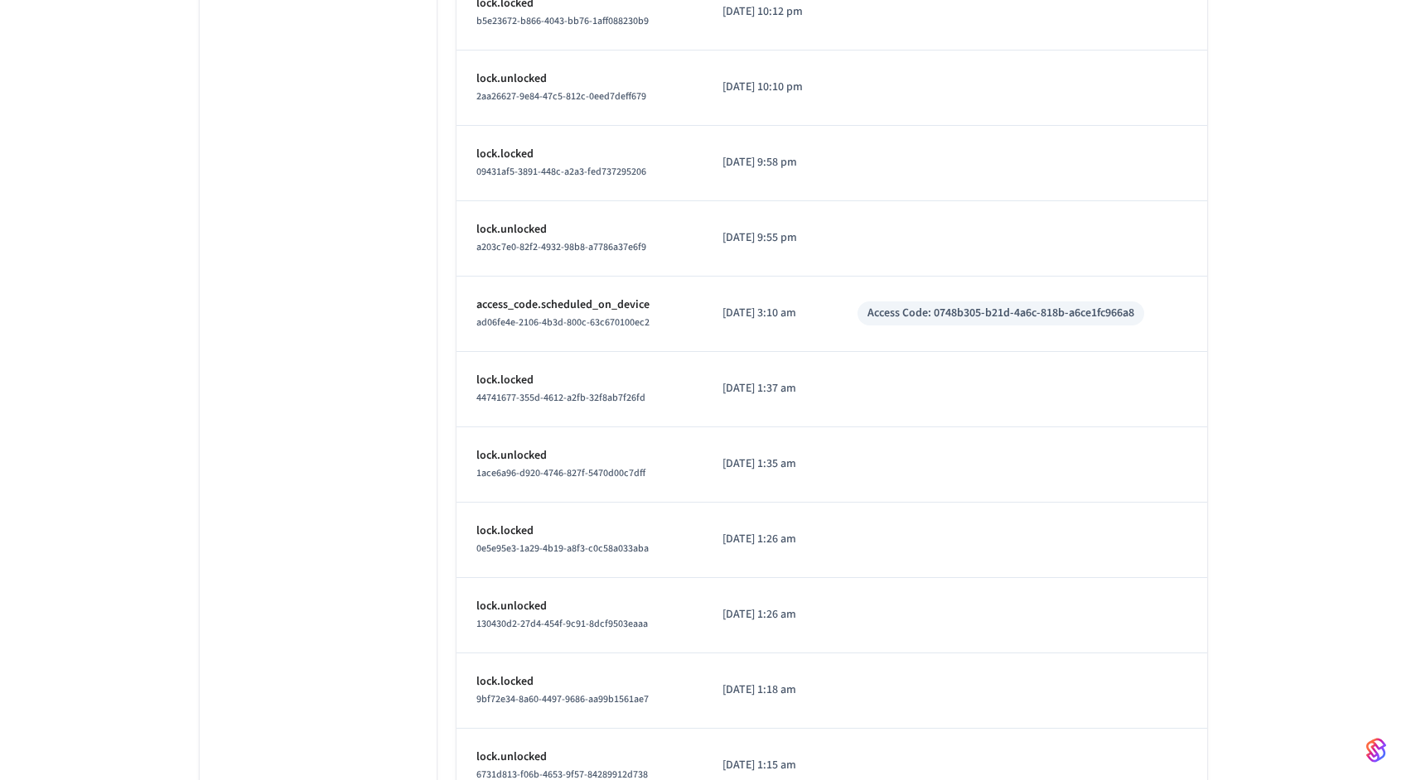
drag, startPoint x: 951, startPoint y: 312, endPoint x: 1161, endPoint y: 315, distance: 209.6
click at [1144, 315] on div "Access Code: 0748b305-b21d-4a6c-818b-a6ce1fc966a8" at bounding box center [1000, 314] width 287 height 24
drag, startPoint x: 1149, startPoint y: 312, endPoint x: 947, endPoint y: 315, distance: 202.2
click at [947, 315] on div "Access Code: 0748b305-b21d-4a6c-818b-a6ce1fc966a8" at bounding box center [1000, 313] width 267 height 17
copy div "0748b305-b21d-4a6c-818b-a6ce1fc966a8"
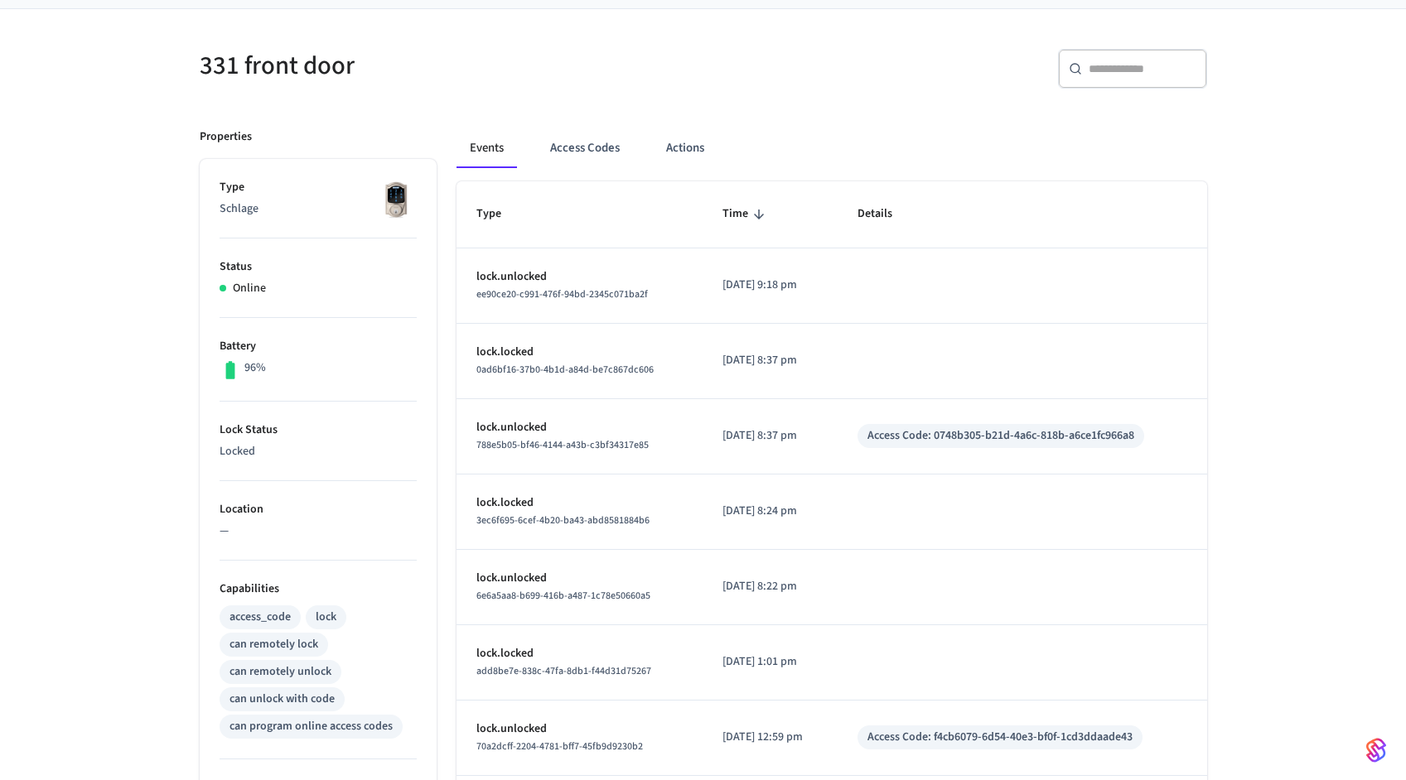
scroll to position [0, 0]
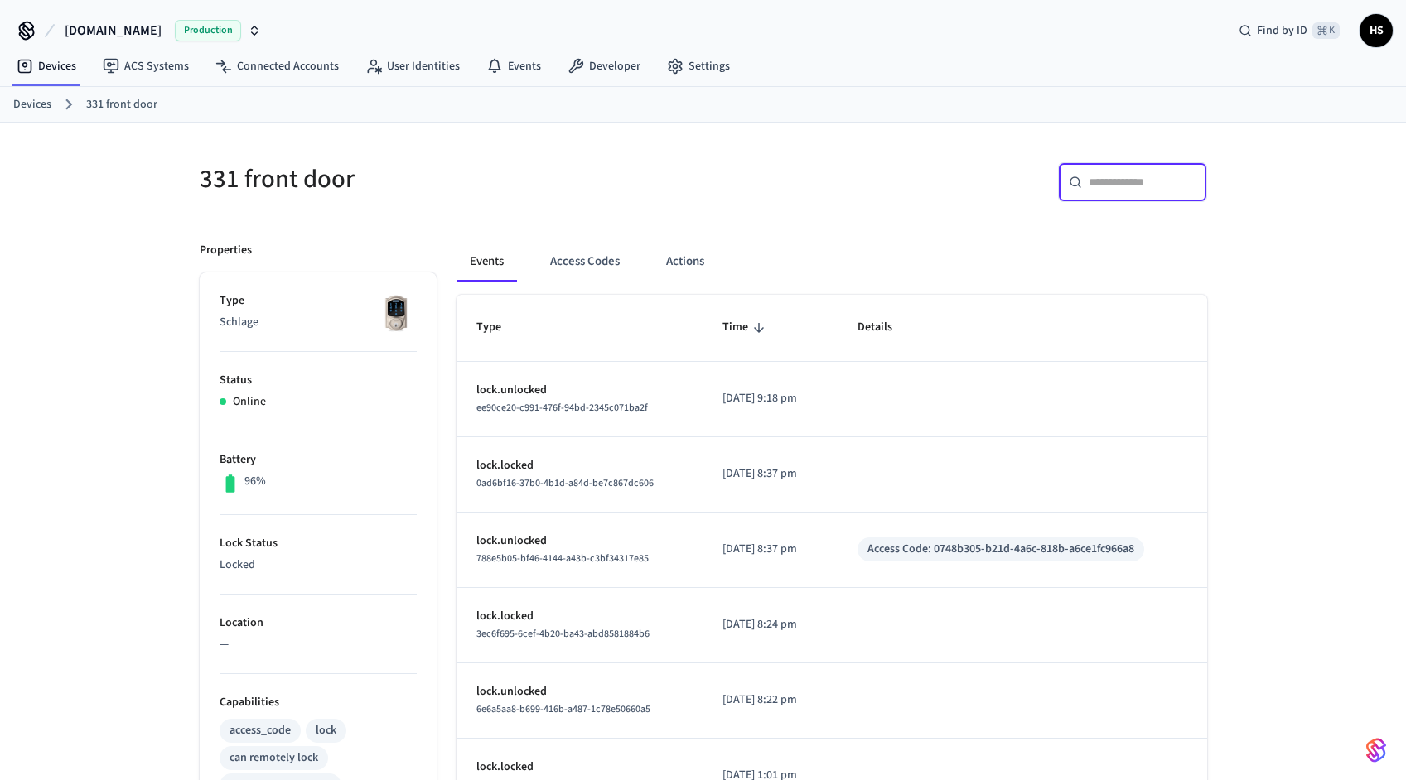
click at [1124, 185] on input "text" at bounding box center [1143, 182] width 108 height 17
paste input "**********"
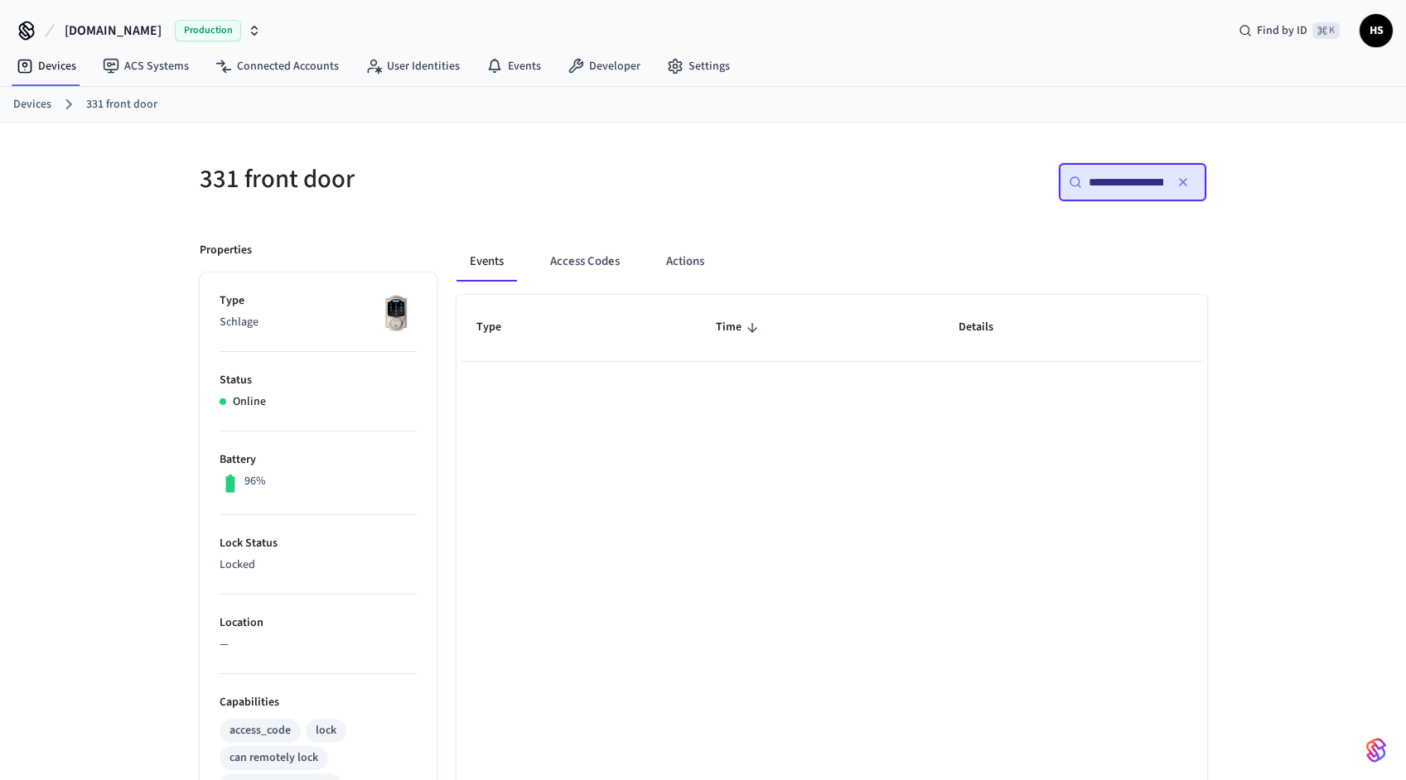
scroll to position [0, 128]
type input "**********"
click at [1235, 402] on div "**********" at bounding box center [703, 676] width 1406 height 1106
drag, startPoint x: 1120, startPoint y: 182, endPoint x: 1240, endPoint y: 181, distance: 120.1
click at [1240, 181] on div "**********" at bounding box center [703, 676] width 1406 height 1106
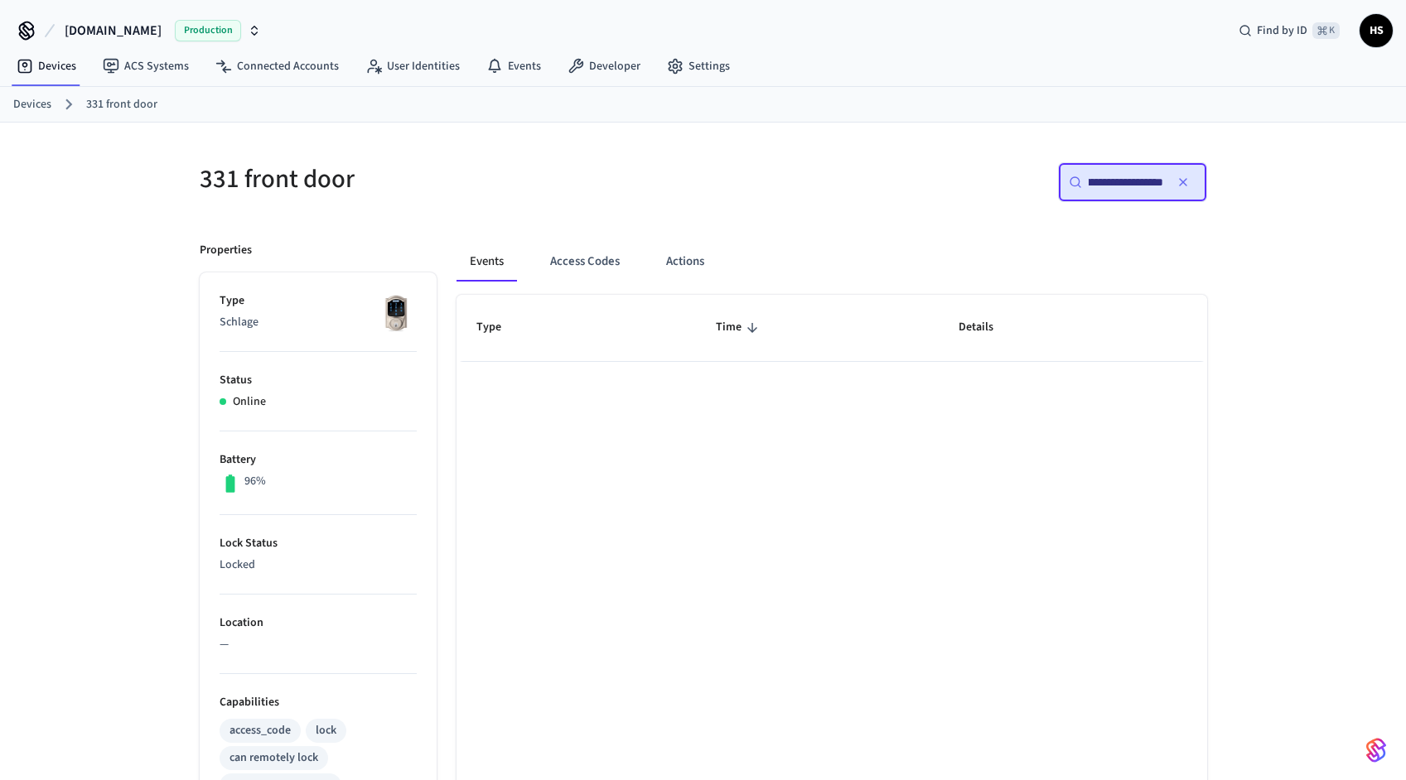
click at [1155, 179] on input "**********" at bounding box center [1126, 182] width 75 height 17
click at [1186, 182] on icon "button" at bounding box center [1182, 182] width 13 height 13
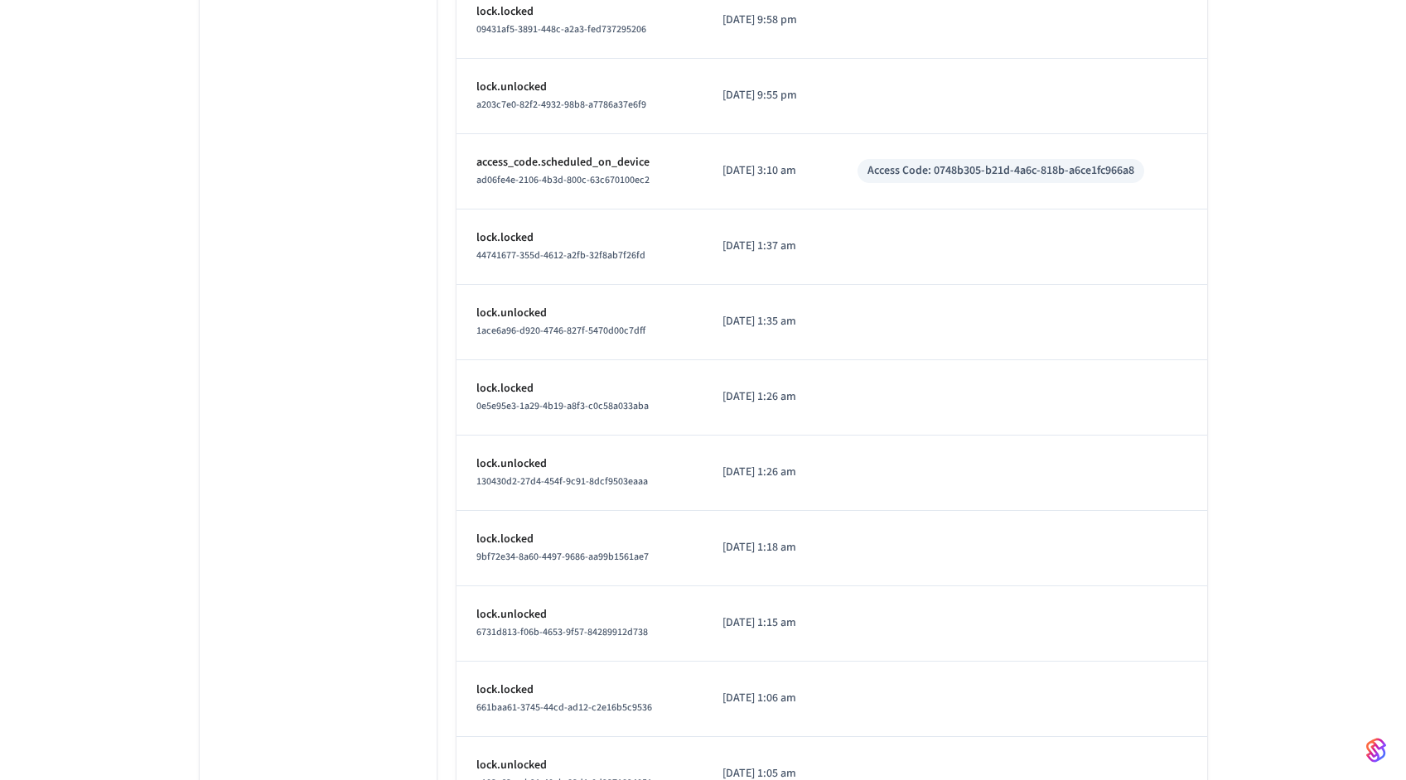
scroll to position [5782, 0]
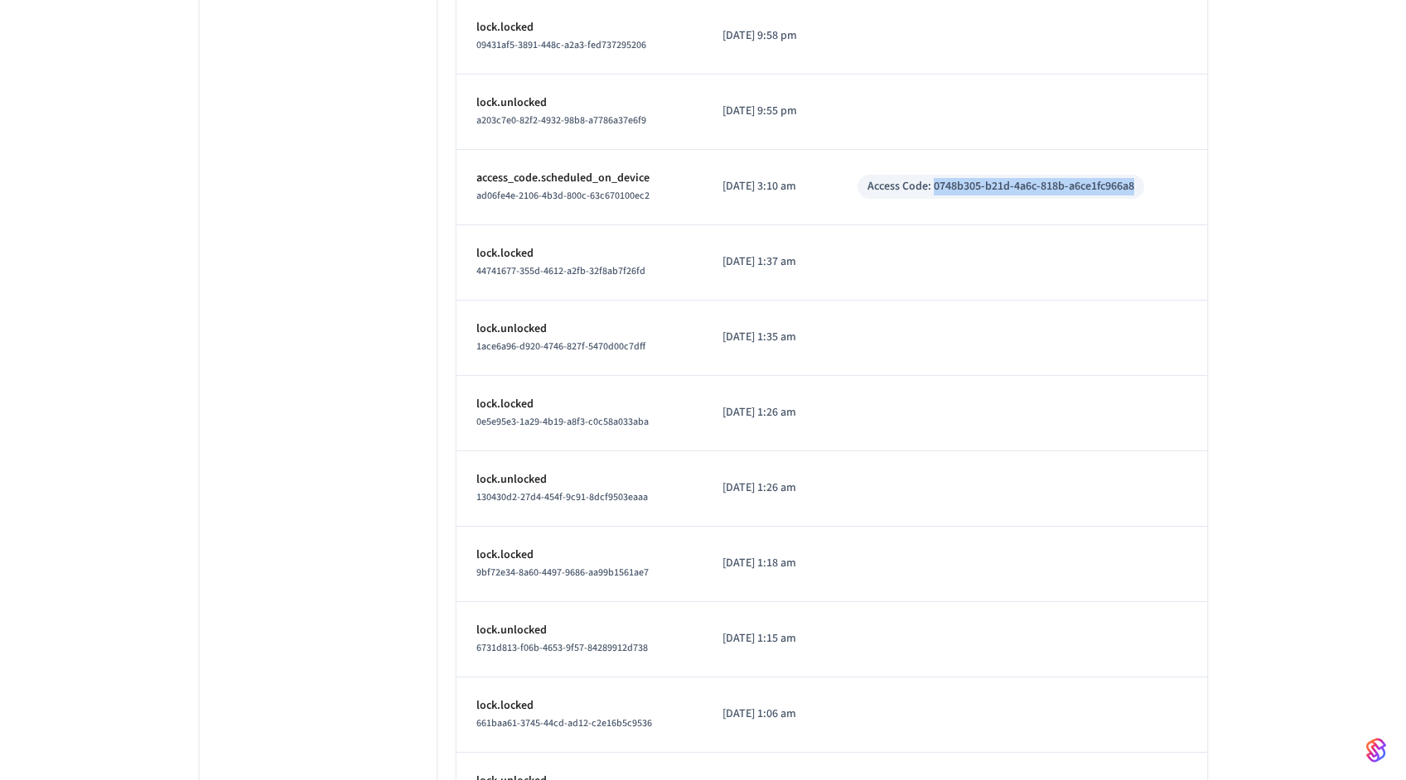
drag, startPoint x: 950, startPoint y: 186, endPoint x: 1150, endPoint y: 183, distance: 199.7
click at [1134, 183] on div "Access Code: 0748b305-b21d-4a6c-818b-a6ce1fc966a8" at bounding box center [1000, 186] width 267 height 17
copy div "0748b305-b21d-4a6c-818b-a6ce1fc966a8"
click at [894, 201] on td "Access Code: 0748b305-b21d-4a6c-818b-a6ce1fc966a8" at bounding box center [1022, 187] width 369 height 75
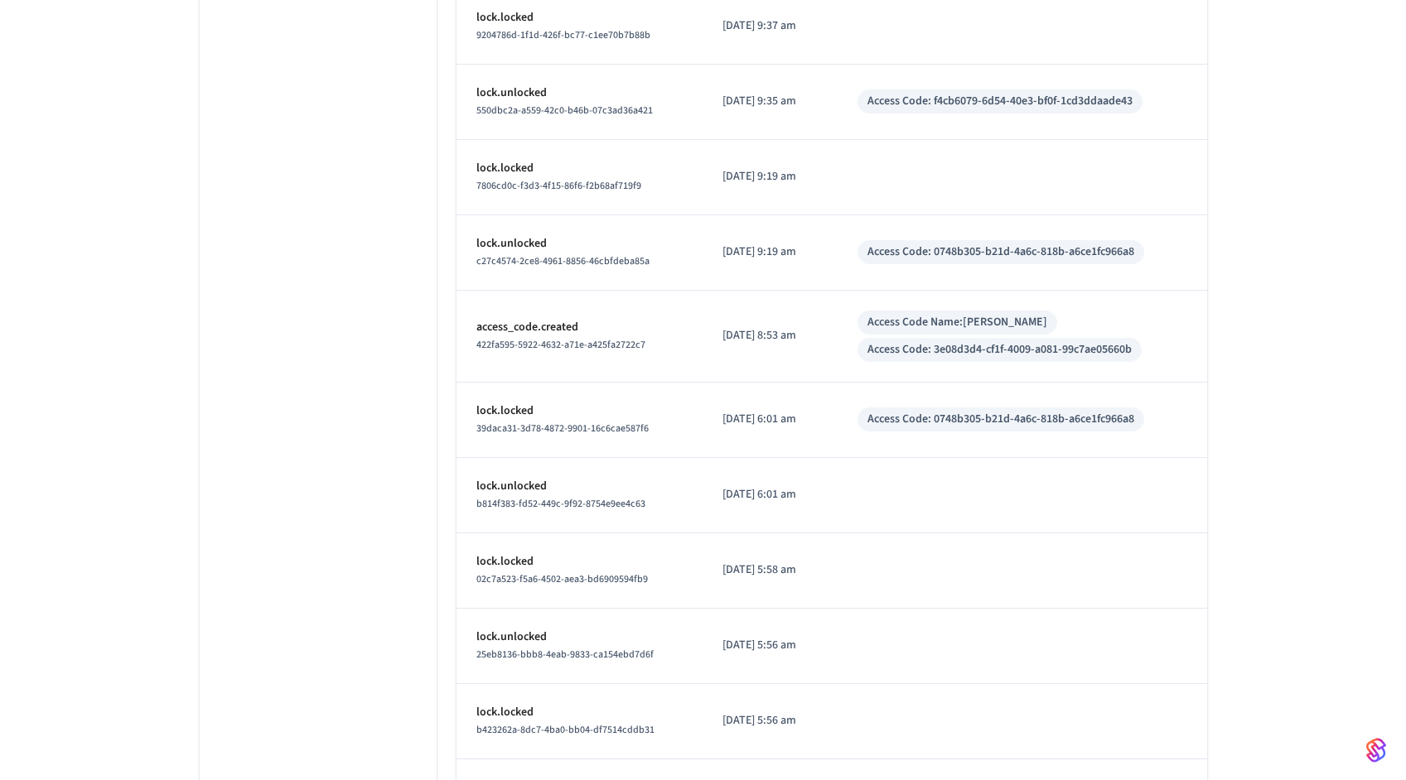
scroll to position [97, 0]
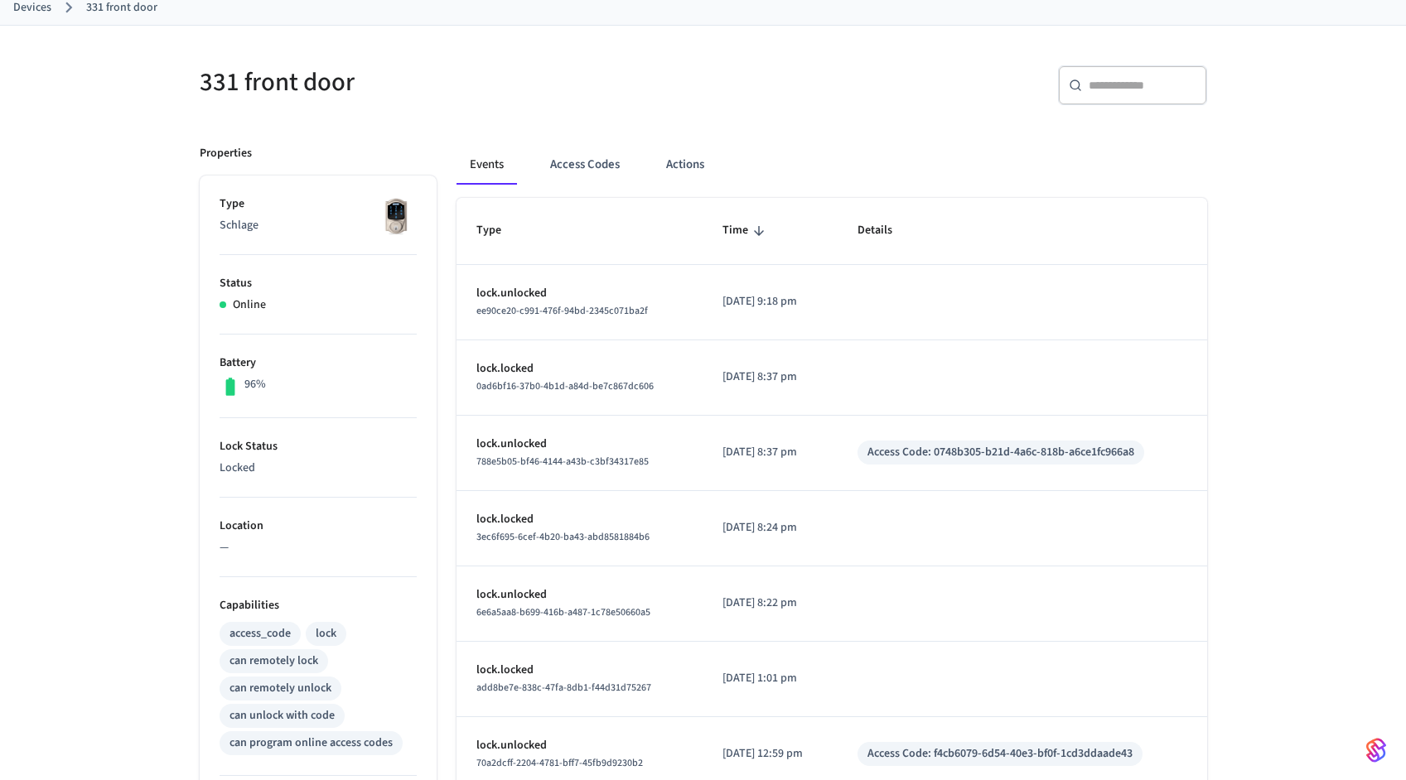
click at [1124, 90] on input "text" at bounding box center [1143, 85] width 108 height 17
paste input "**********"
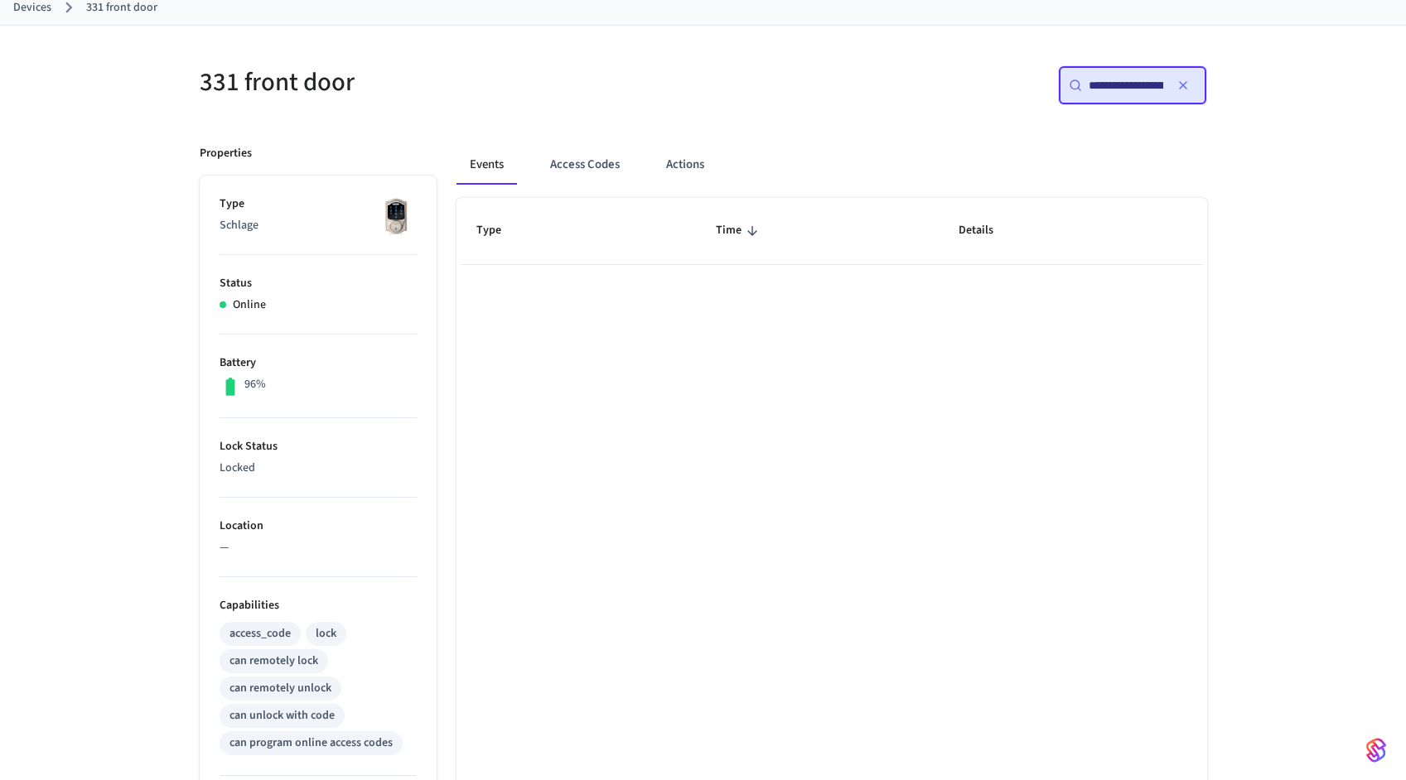
scroll to position [0, 125]
type input "**********"
click at [1183, 84] on icon "button" at bounding box center [1183, 85] width 7 height 7
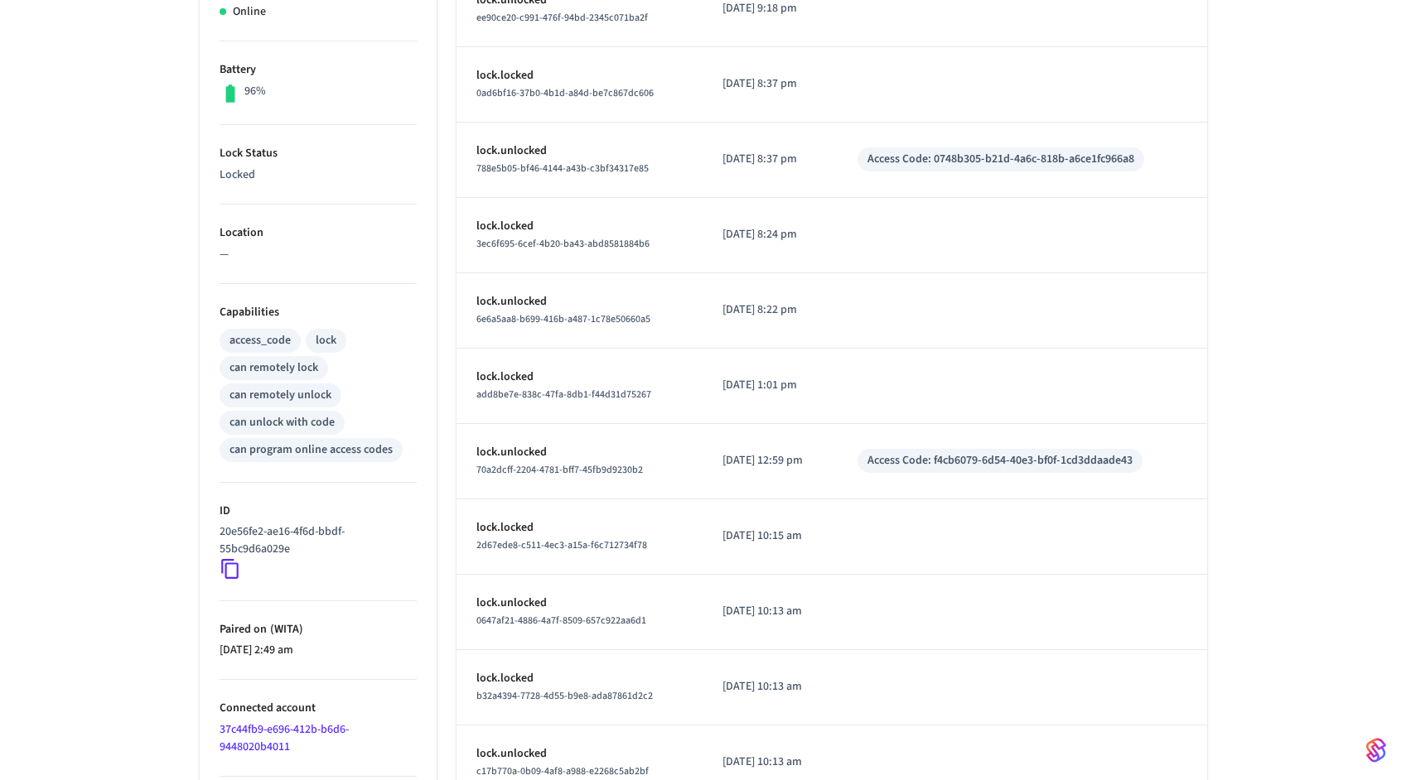
scroll to position [668, 0]
